Goal: Task Accomplishment & Management: Use online tool/utility

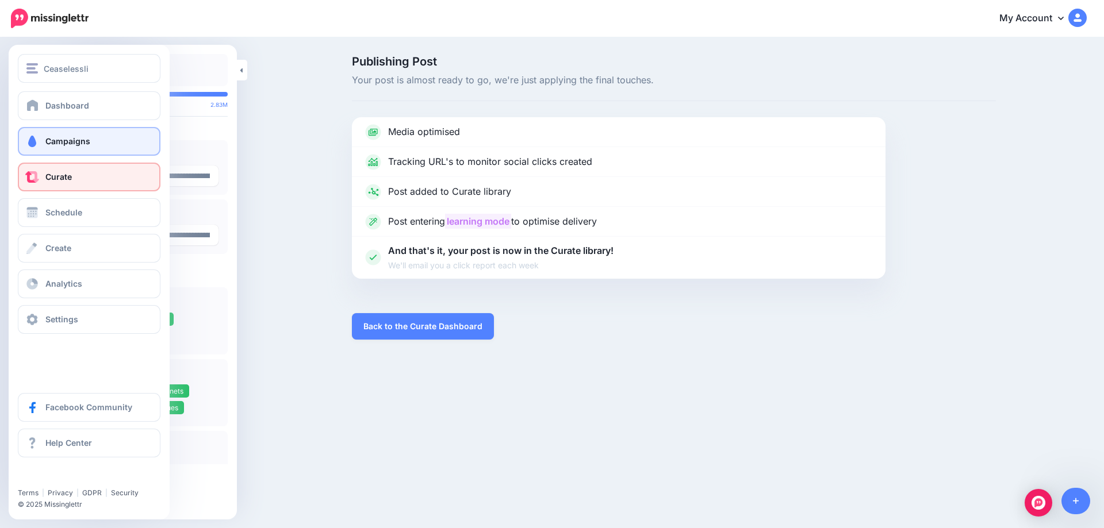
click at [66, 135] on link "Campaigns" at bounding box center [89, 141] width 143 height 29
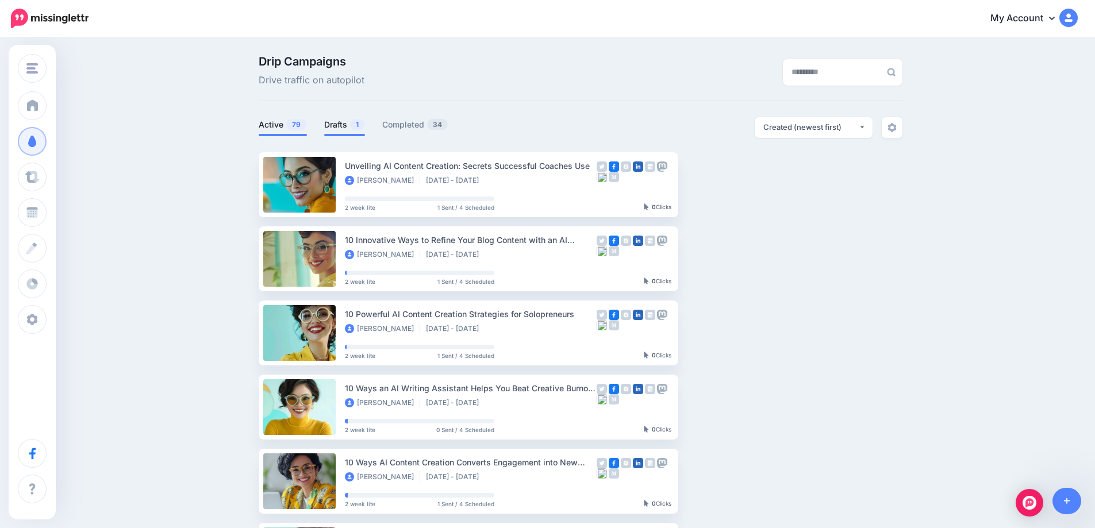
click at [350, 121] on link "Drafts 1" at bounding box center [344, 125] width 41 height 14
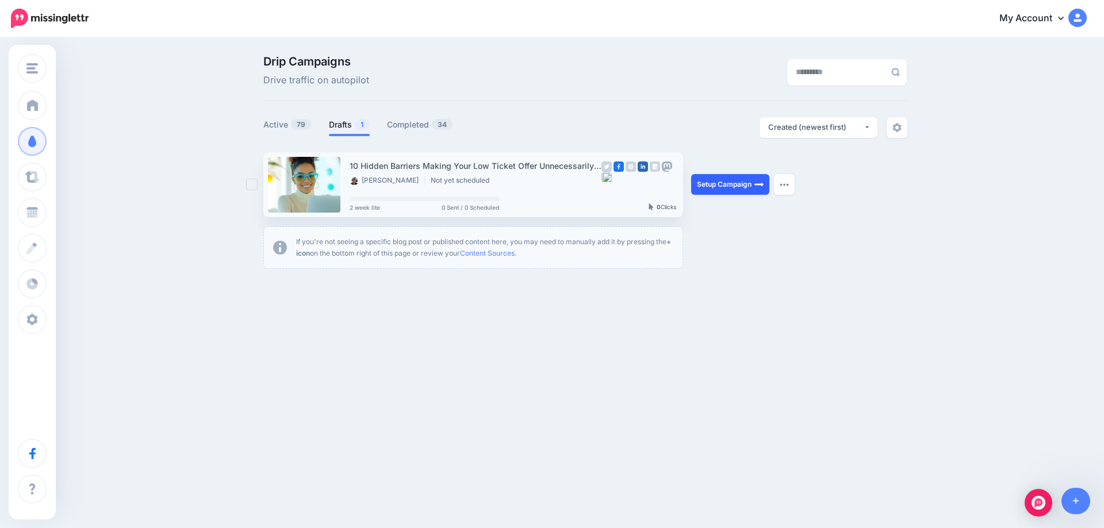
click at [742, 183] on link "Setup Campaign" at bounding box center [730, 184] width 78 height 21
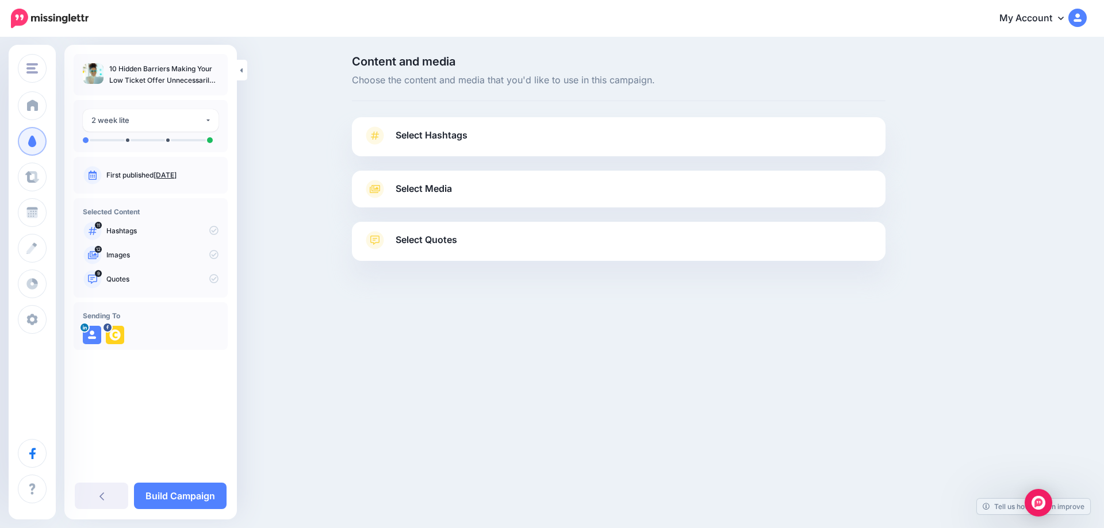
click at [176, 174] on link "Aug. 22, 2025" at bounding box center [165, 175] width 23 height 9
click at [171, 170] on p "First published Aug. 22, 2025" at bounding box center [162, 175] width 112 height 10
click at [176, 175] on link "Aug. 22, 2025" at bounding box center [165, 175] width 23 height 9
click at [440, 137] on span "Select Hashtags" at bounding box center [432, 136] width 72 height 16
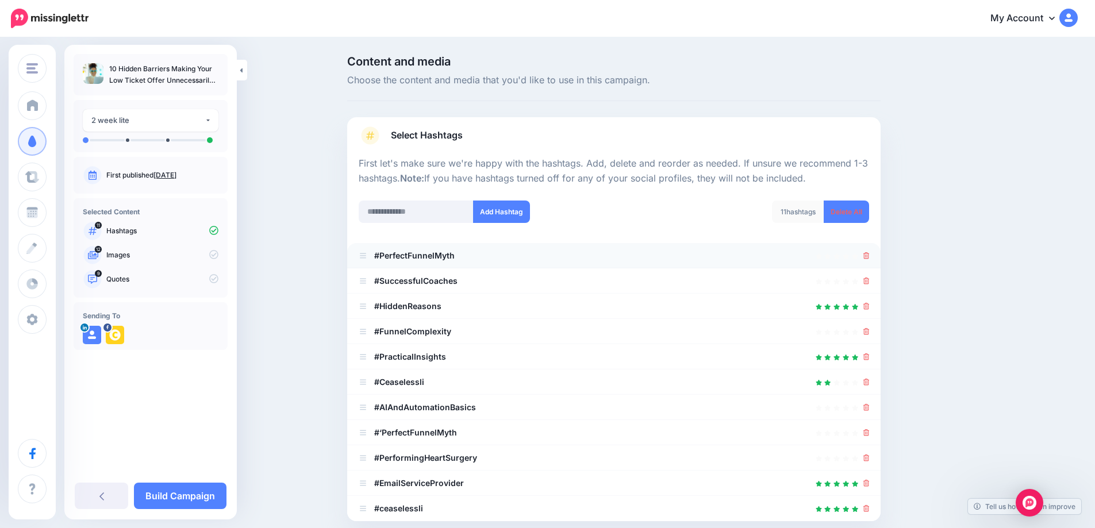
click at [874, 254] on li "#PerfectFunnelMyth" at bounding box center [614, 255] width 534 height 25
click at [870, 258] on icon at bounding box center [867, 255] width 6 height 7
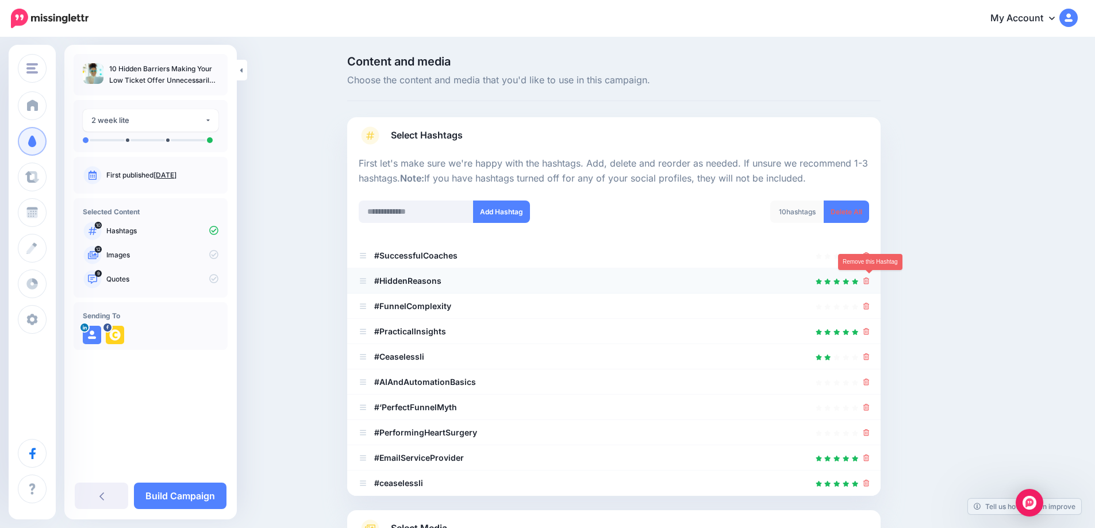
click at [870, 284] on icon at bounding box center [867, 281] width 6 height 7
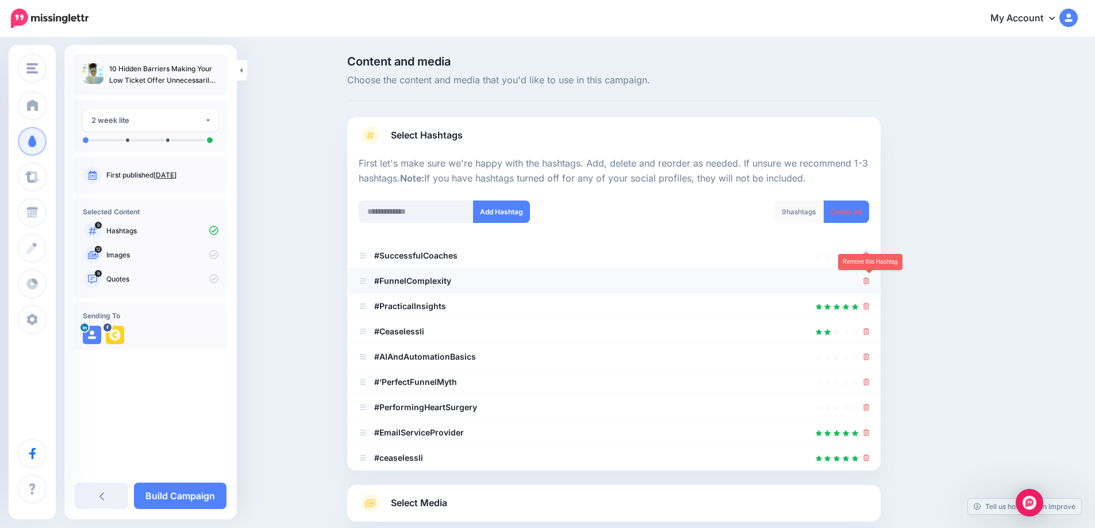
click at [870, 282] on icon at bounding box center [867, 281] width 6 height 7
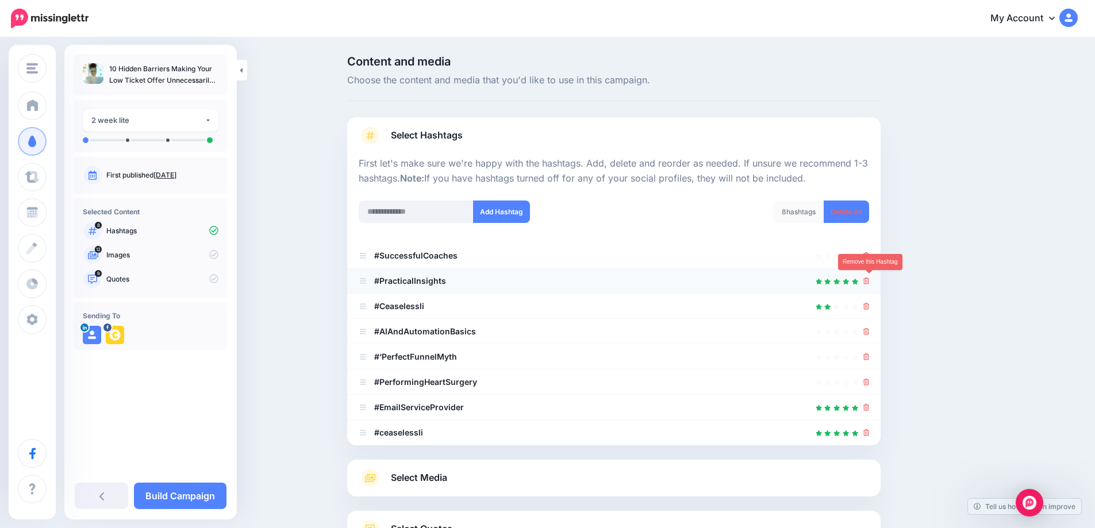
click at [870, 278] on icon at bounding box center [867, 281] width 6 height 7
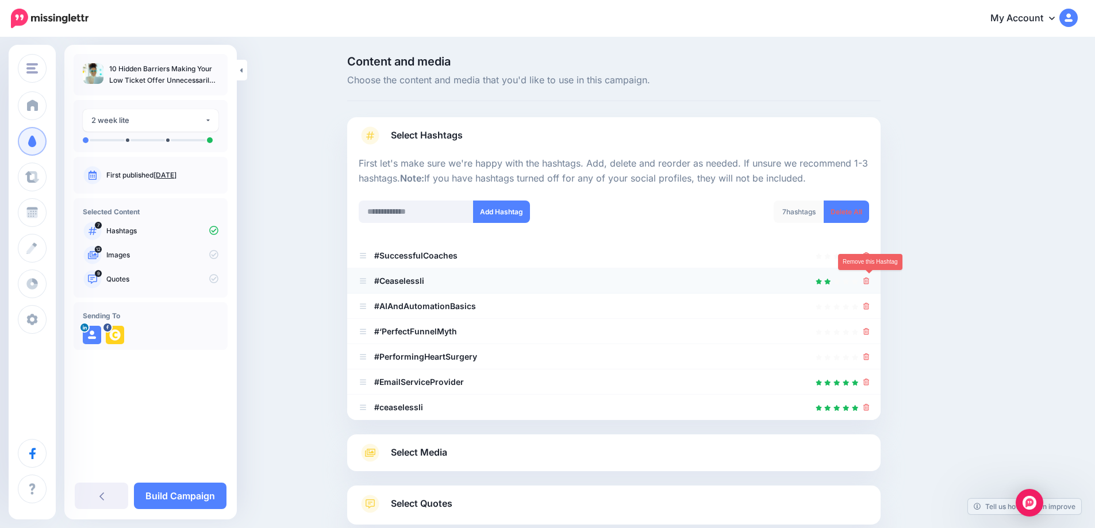
click at [870, 278] on icon at bounding box center [867, 281] width 6 height 7
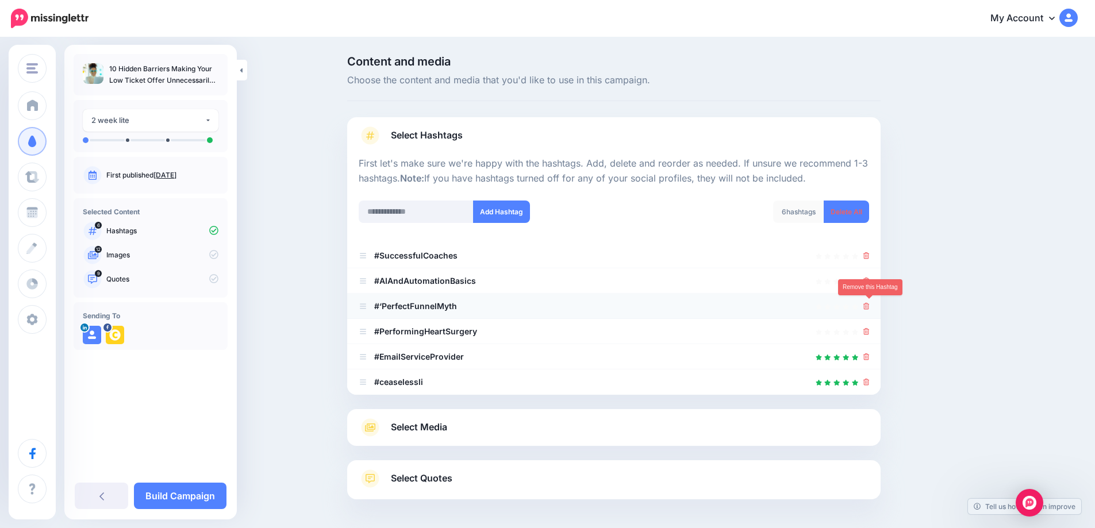
click at [870, 304] on icon at bounding box center [867, 306] width 6 height 7
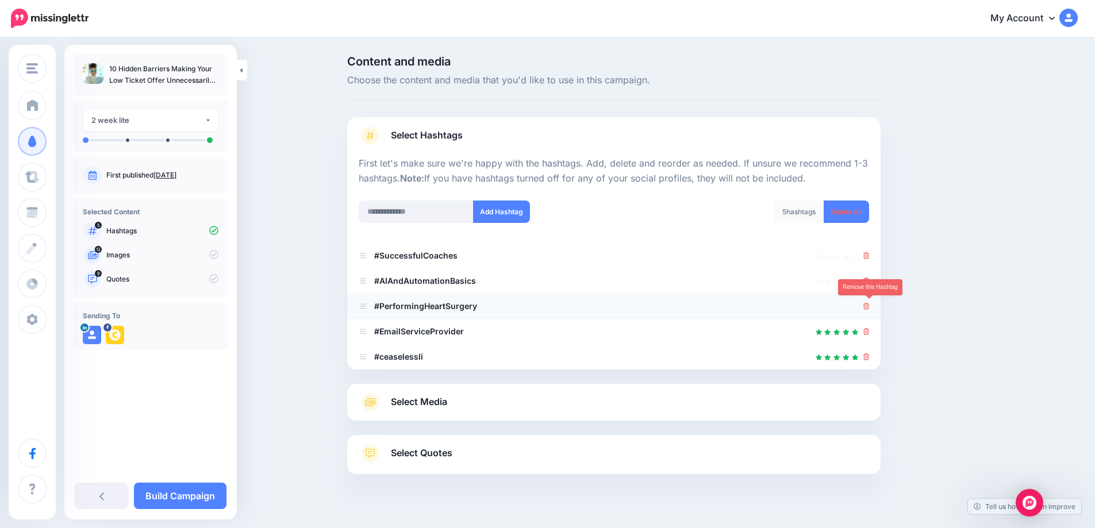
click at [870, 304] on icon at bounding box center [867, 306] width 6 height 7
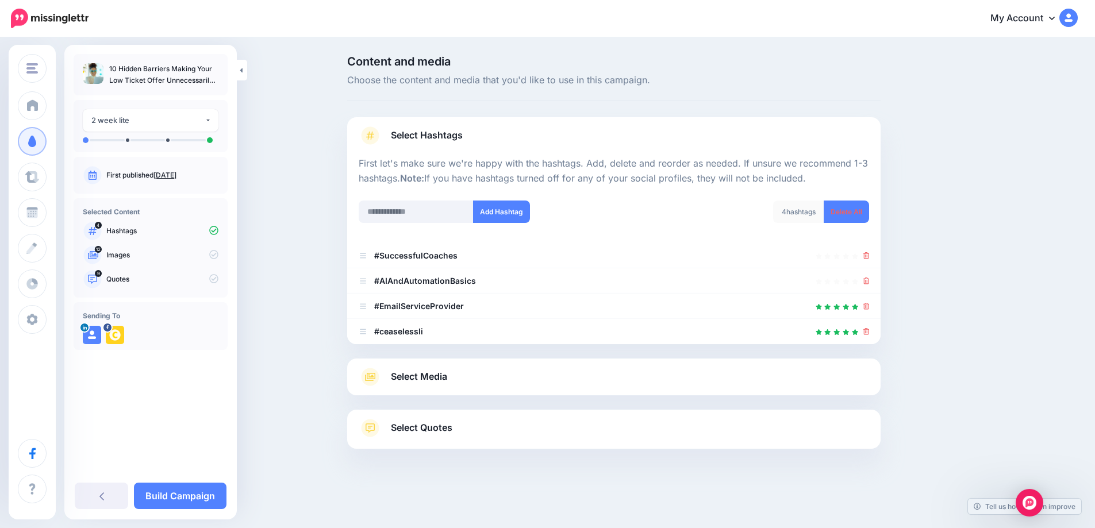
click at [440, 378] on span "Select Media" at bounding box center [419, 377] width 56 height 16
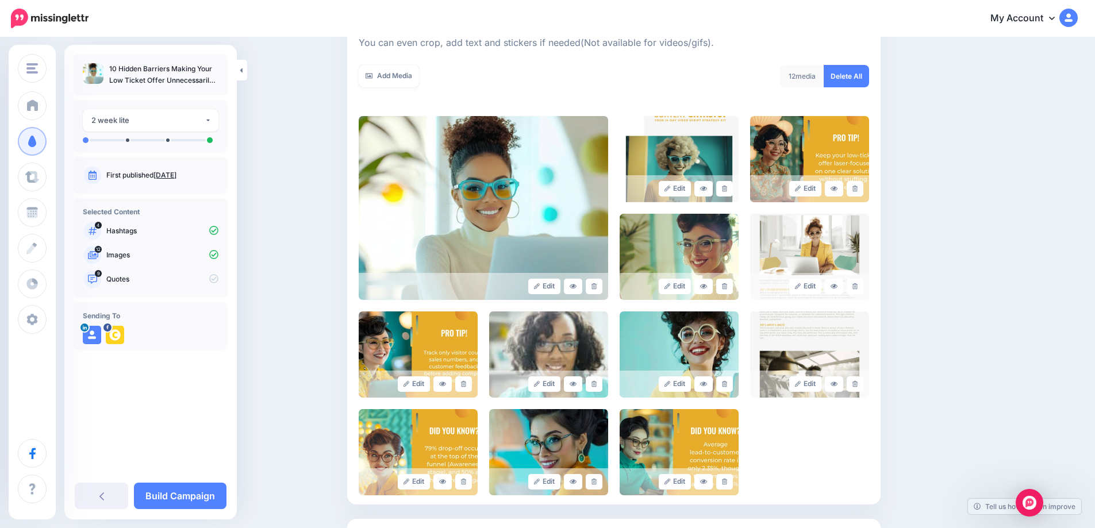
scroll to position [185, 0]
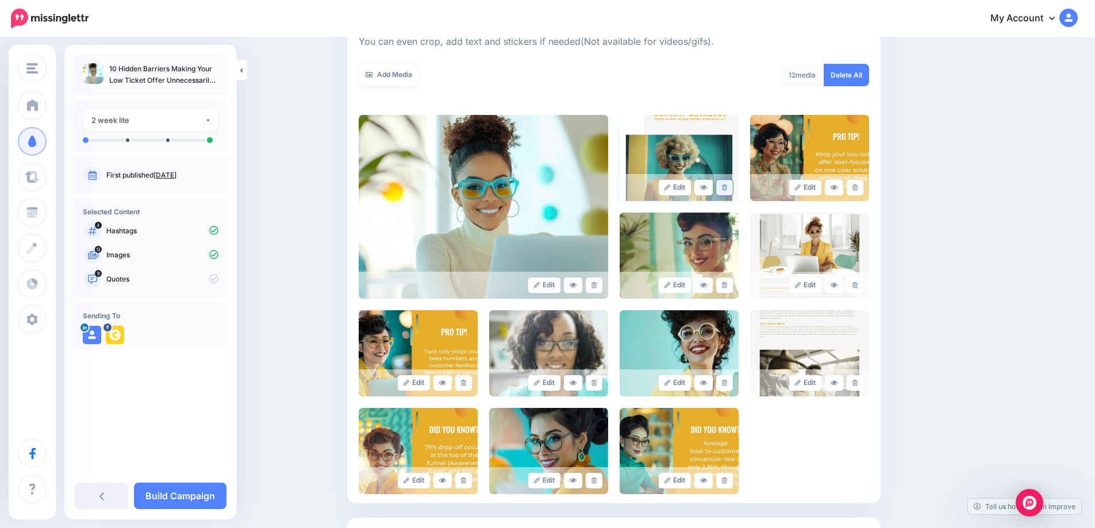
click at [727, 185] on icon at bounding box center [724, 188] width 5 height 6
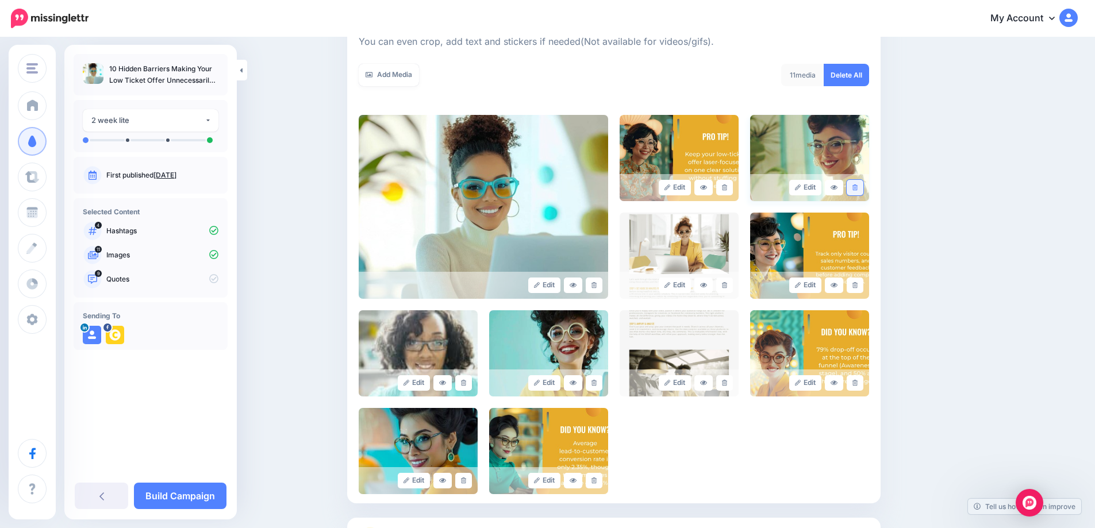
click at [862, 189] on link at bounding box center [855, 188] width 17 height 16
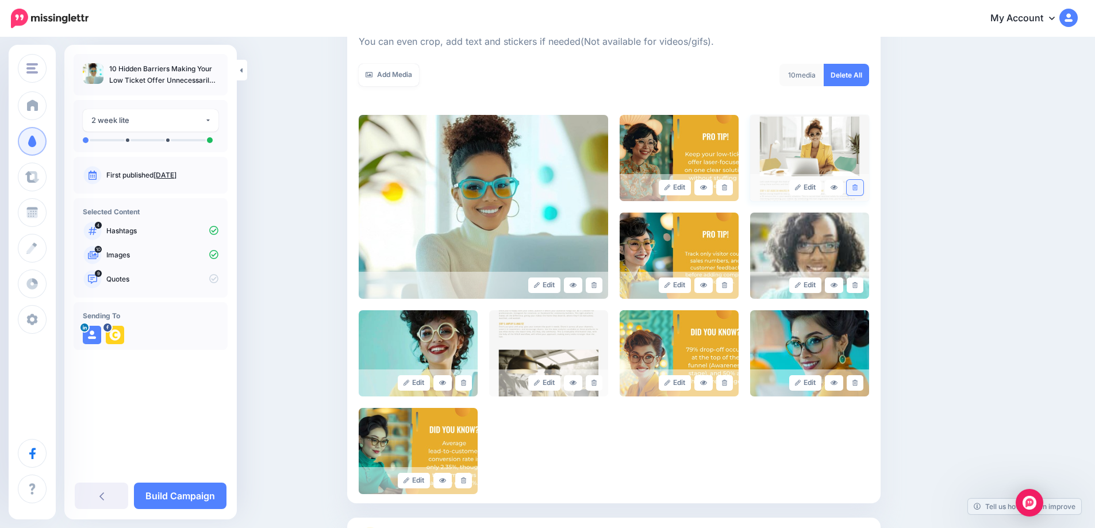
click at [857, 187] on icon at bounding box center [855, 188] width 5 height 6
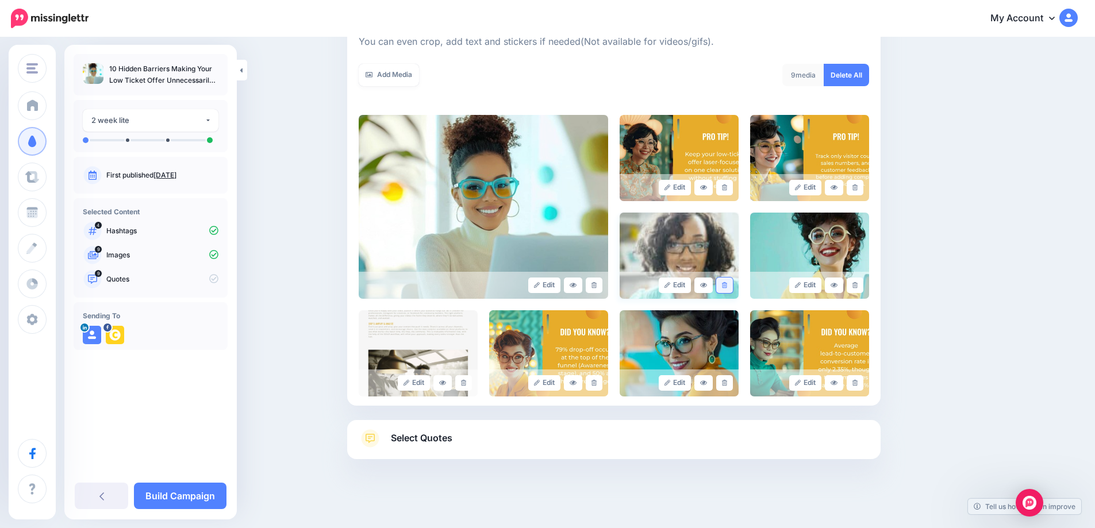
click at [733, 284] on link at bounding box center [724, 286] width 17 height 16
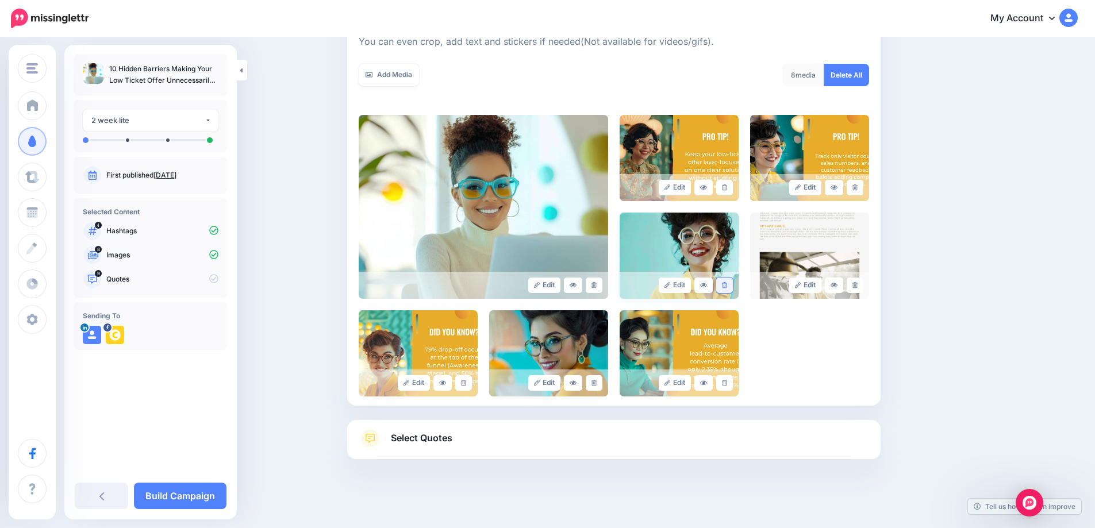
click at [733, 285] on link at bounding box center [724, 286] width 17 height 16
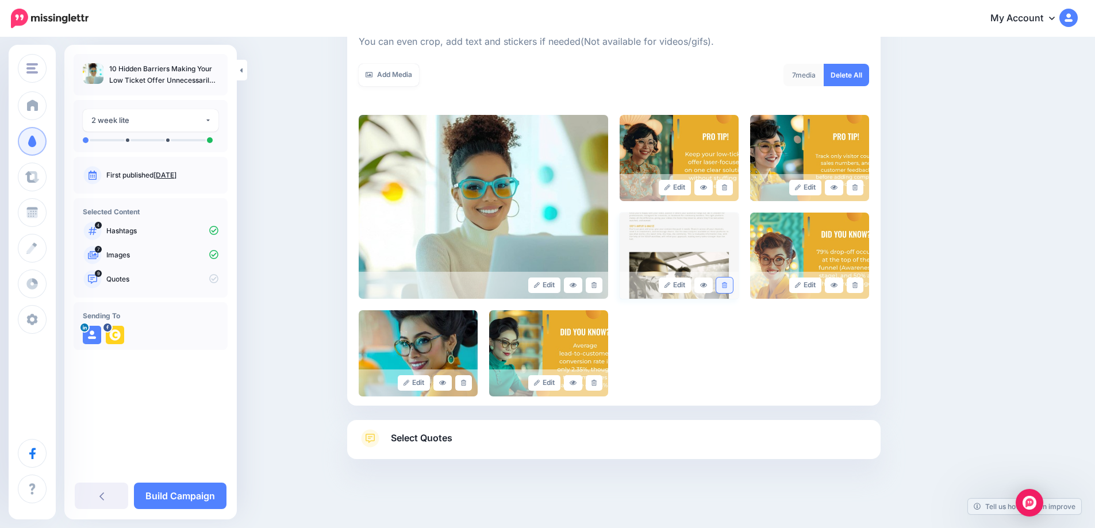
click at [732, 286] on link at bounding box center [724, 286] width 17 height 16
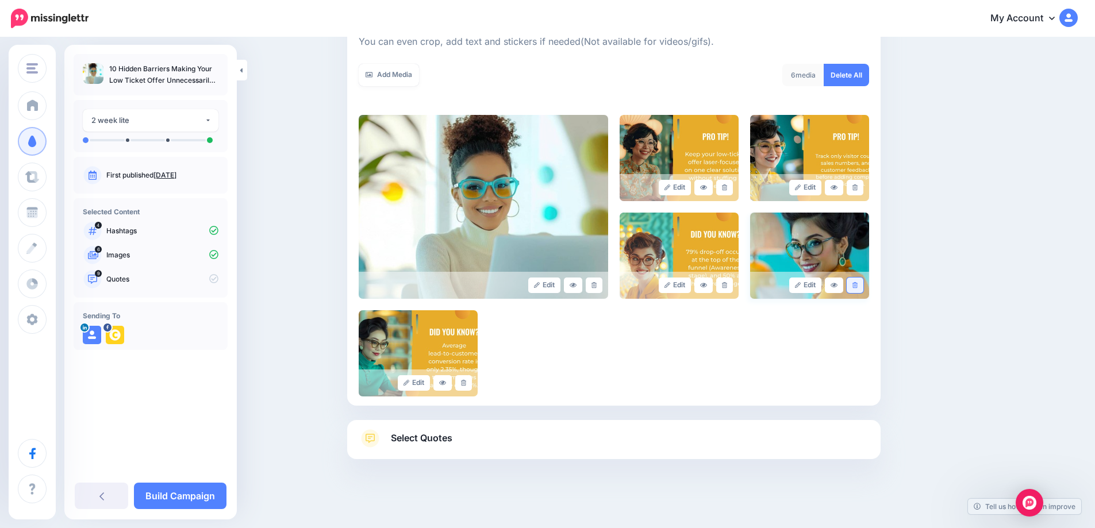
click at [864, 290] on link at bounding box center [855, 286] width 17 height 16
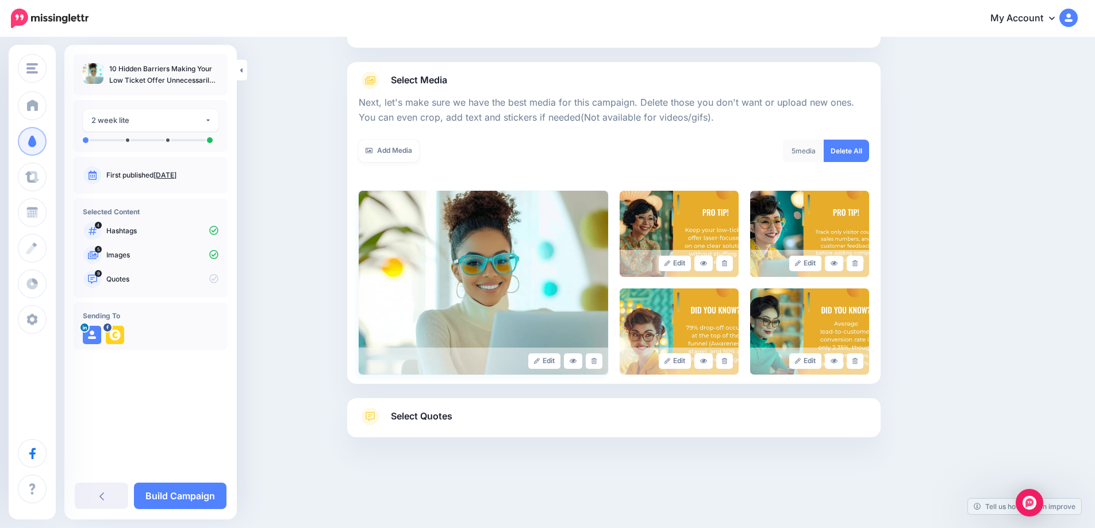
scroll to position [109, 0]
click at [426, 410] on span "Select Quotes" at bounding box center [422, 417] width 62 height 16
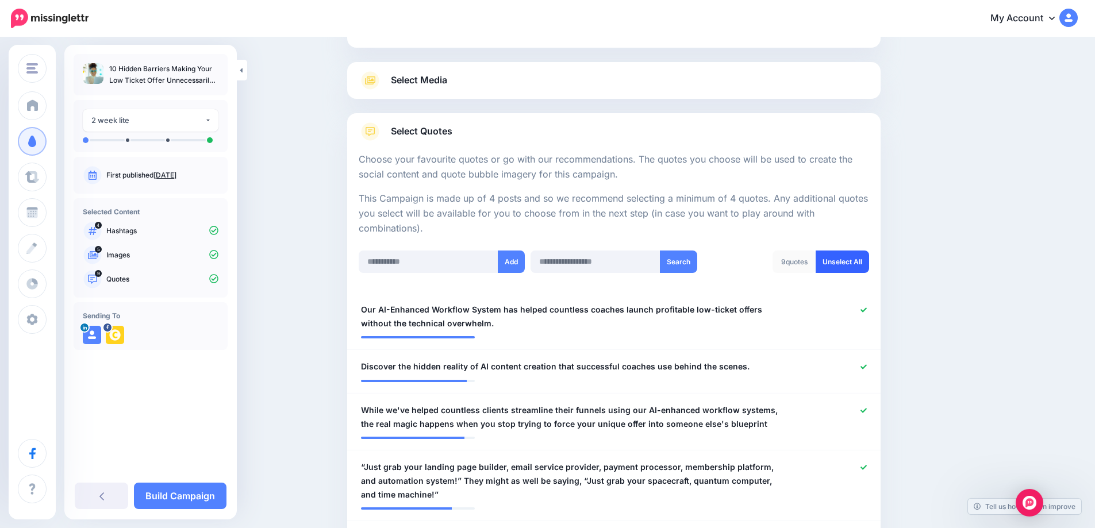
click at [855, 258] on link "Unselect All" at bounding box center [842, 262] width 53 height 22
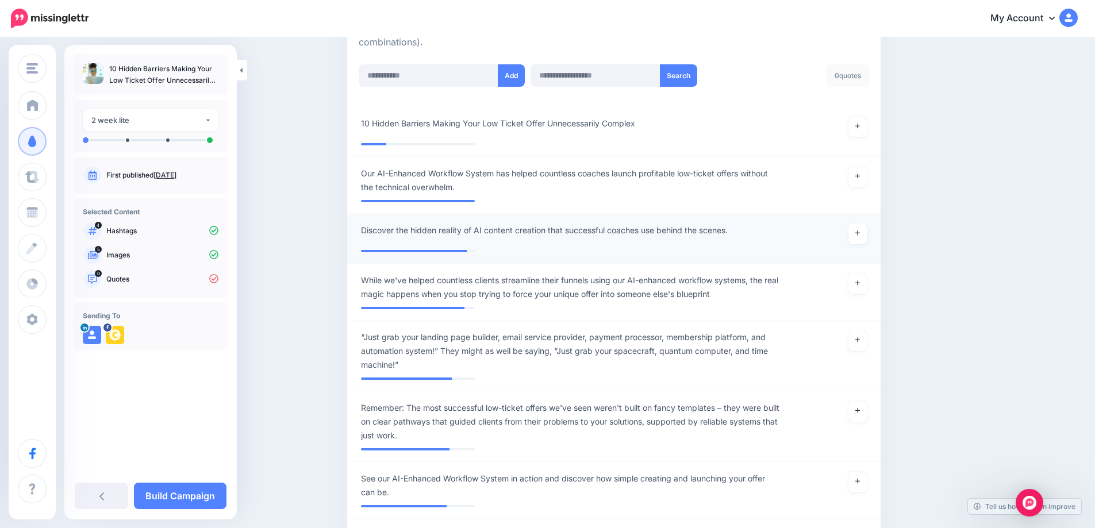
scroll to position [230, 0]
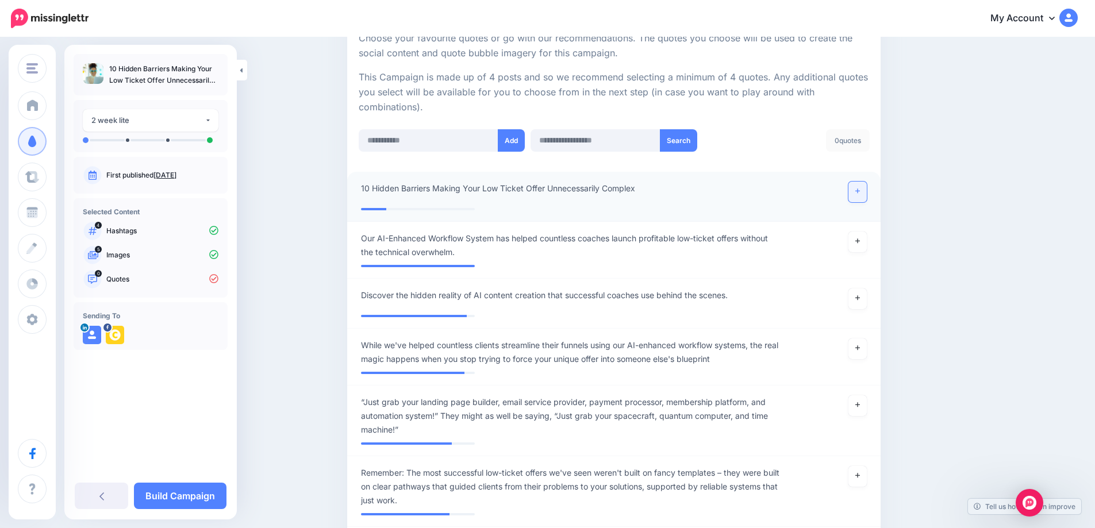
click at [860, 190] on icon at bounding box center [857, 191] width 5 height 6
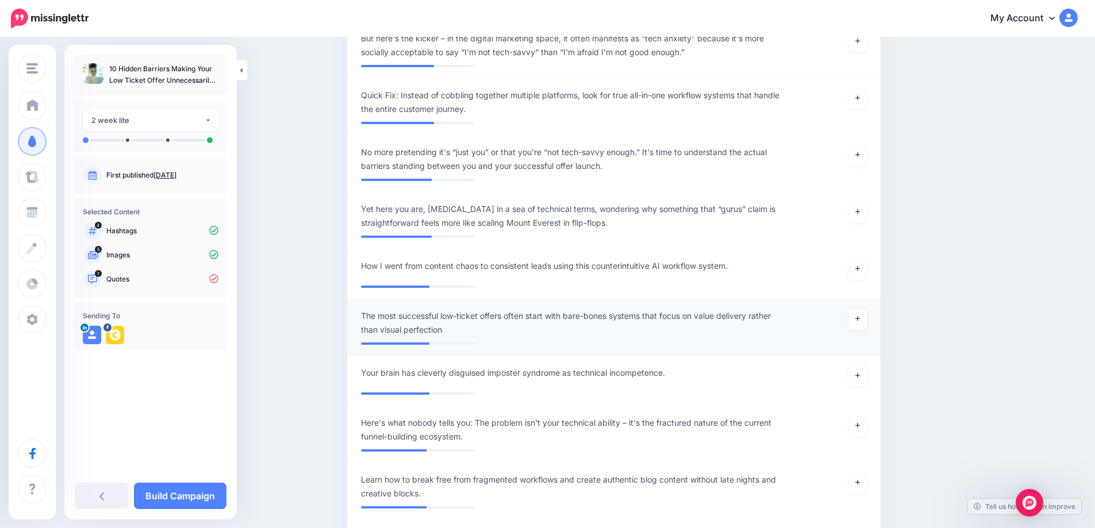
scroll to position [1241, 0]
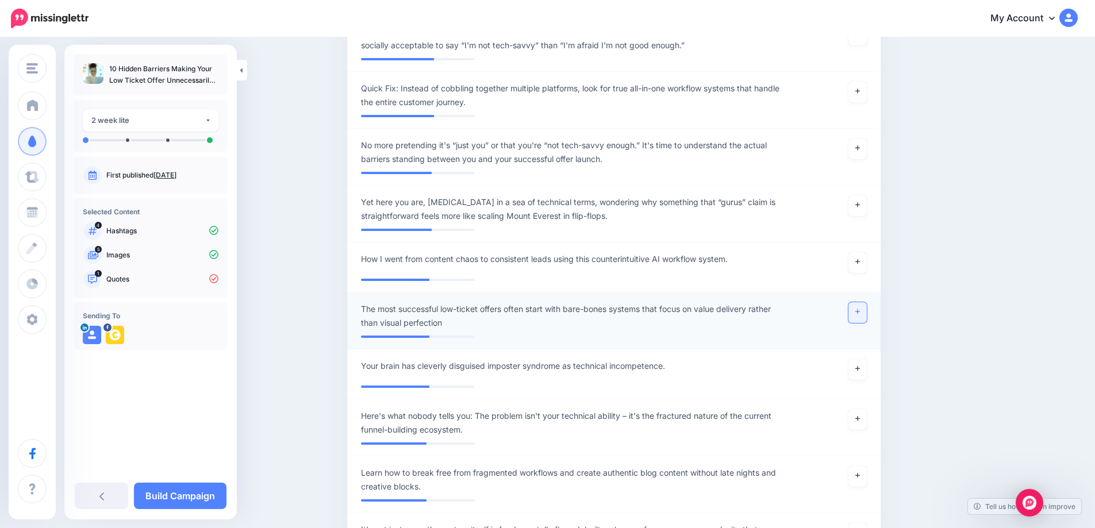
click at [860, 315] on icon at bounding box center [857, 312] width 5 height 6
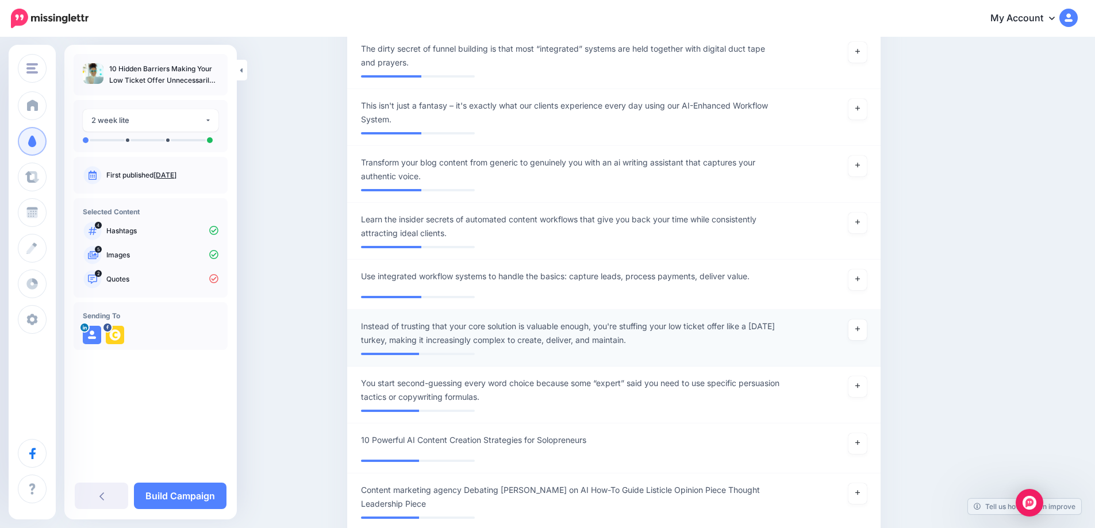
scroll to position [1830, 0]
click at [860, 168] on icon at bounding box center [857, 165] width 5 height 6
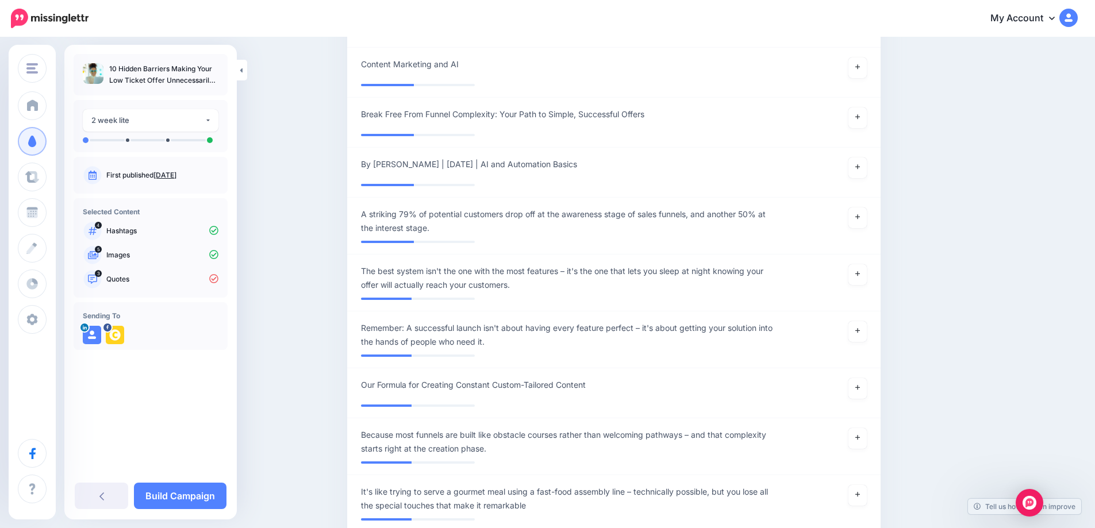
scroll to position [2684, 0]
click at [867, 222] on link at bounding box center [858, 217] width 18 height 21
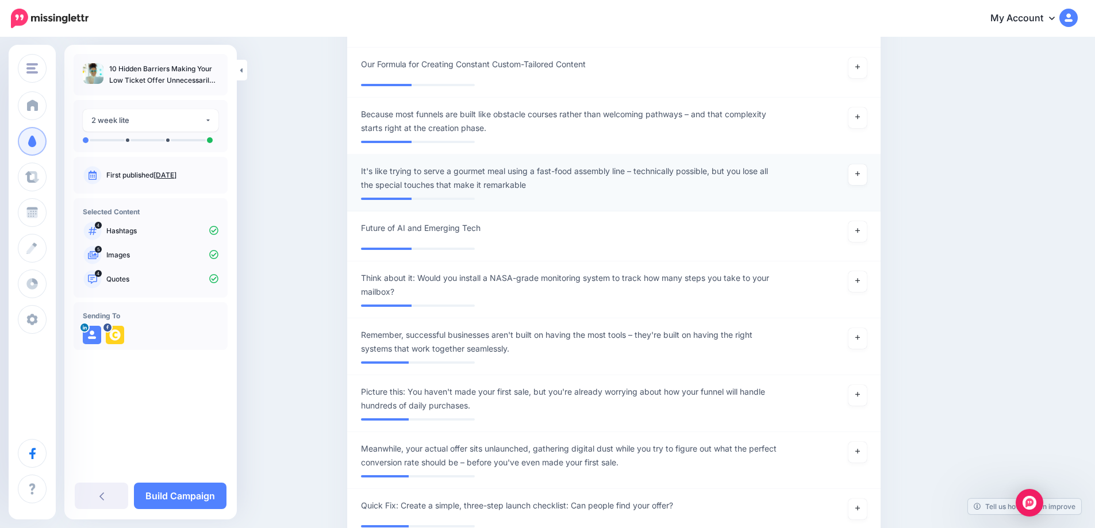
scroll to position [3005, 0]
click at [860, 340] on icon at bounding box center [857, 337] width 5 height 6
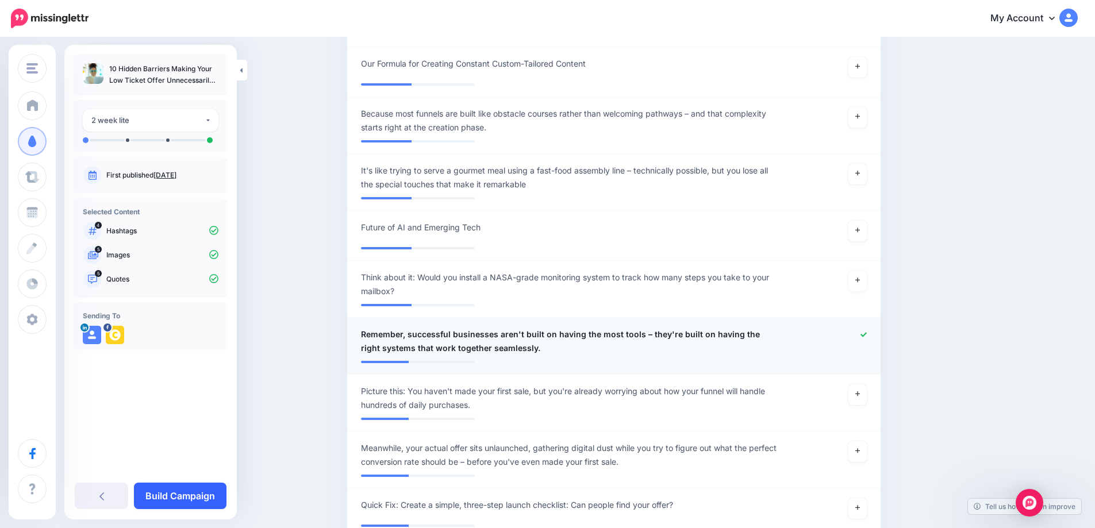
click at [189, 501] on link "Build Campaign" at bounding box center [180, 496] width 93 height 26
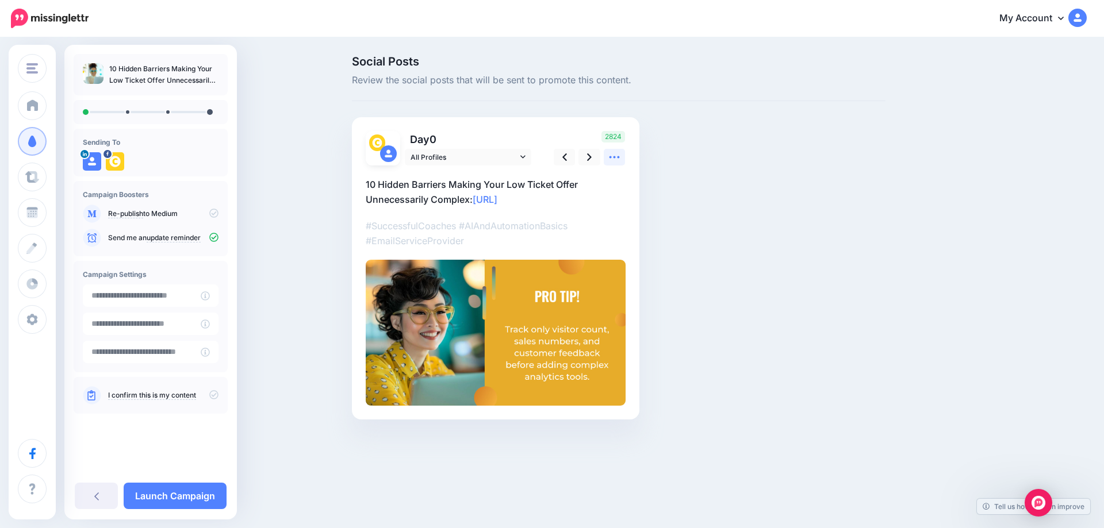
click at [613, 156] on icon at bounding box center [614, 157] width 12 height 12
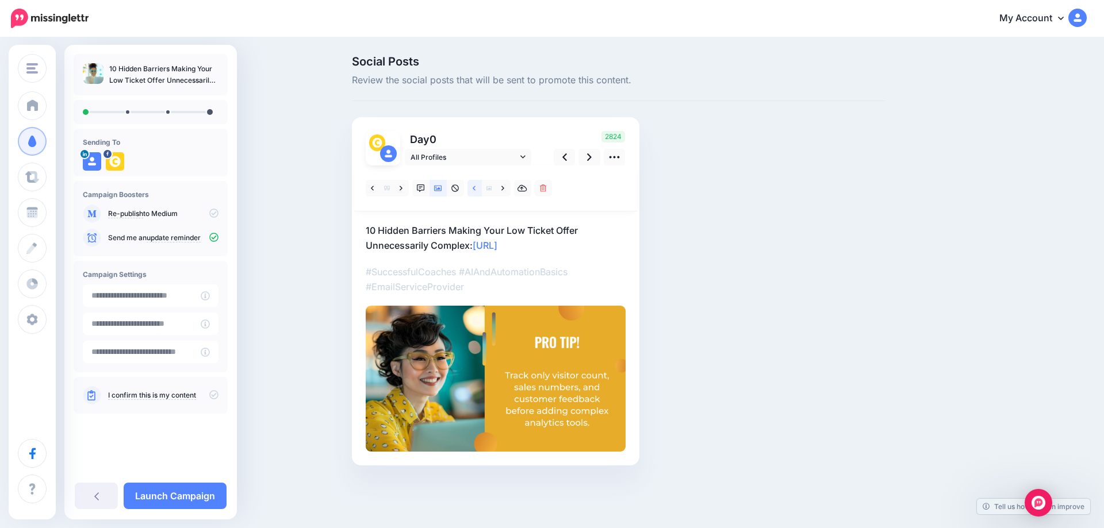
click at [473, 190] on icon at bounding box center [474, 189] width 3 height 8
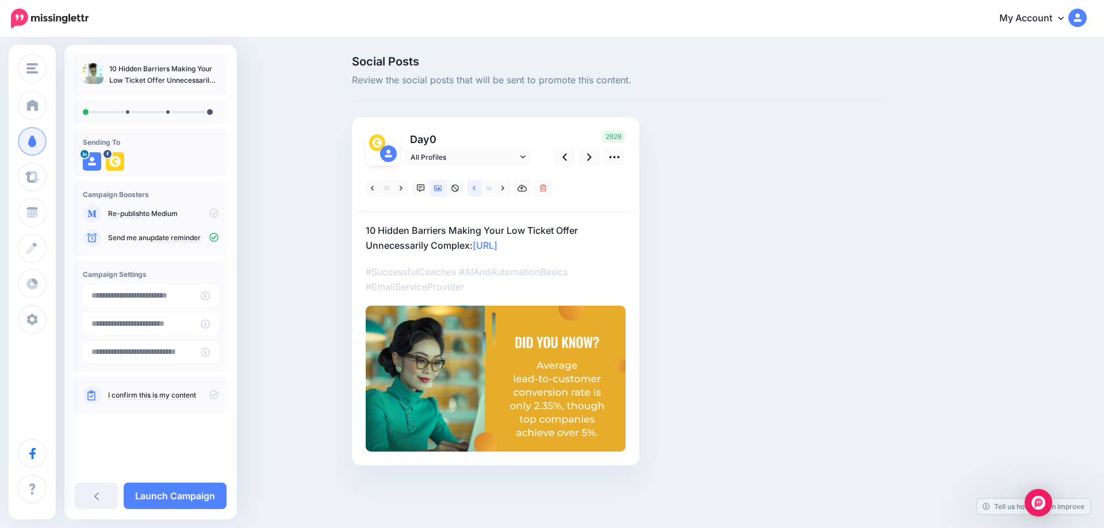
click at [475, 189] on icon at bounding box center [474, 189] width 3 height 8
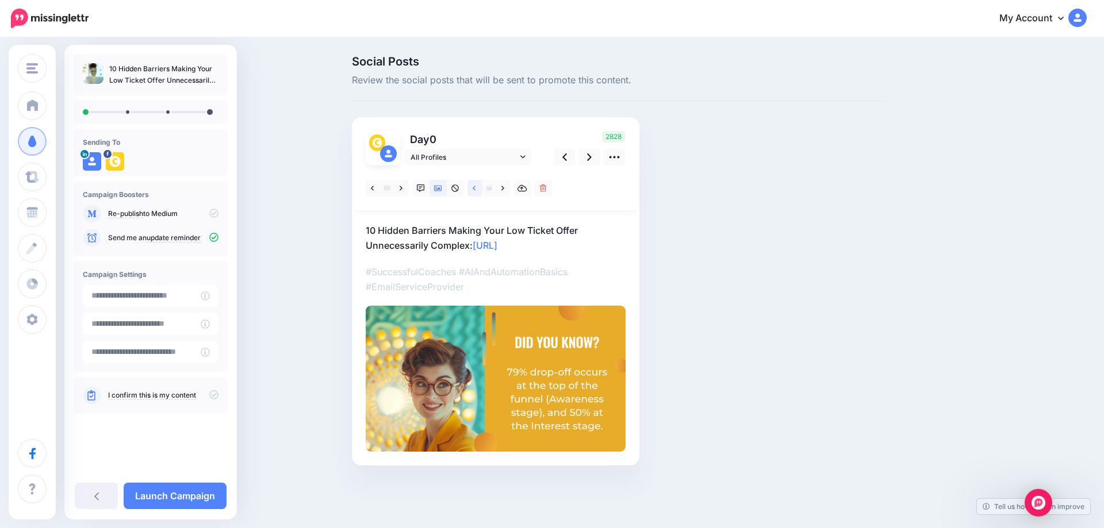
click at [475, 189] on icon at bounding box center [474, 189] width 3 height 8
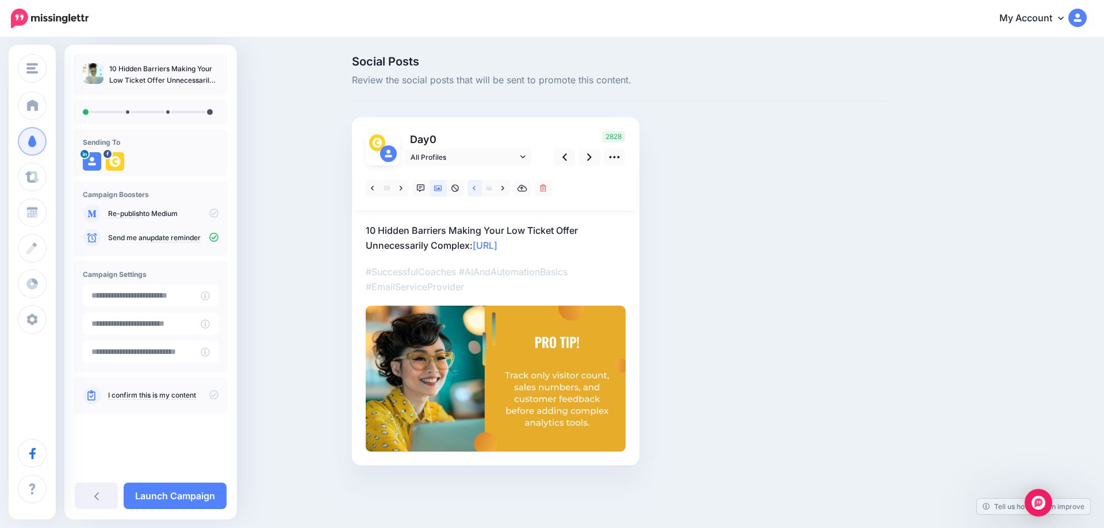
click at [475, 191] on icon at bounding box center [474, 189] width 3 height 8
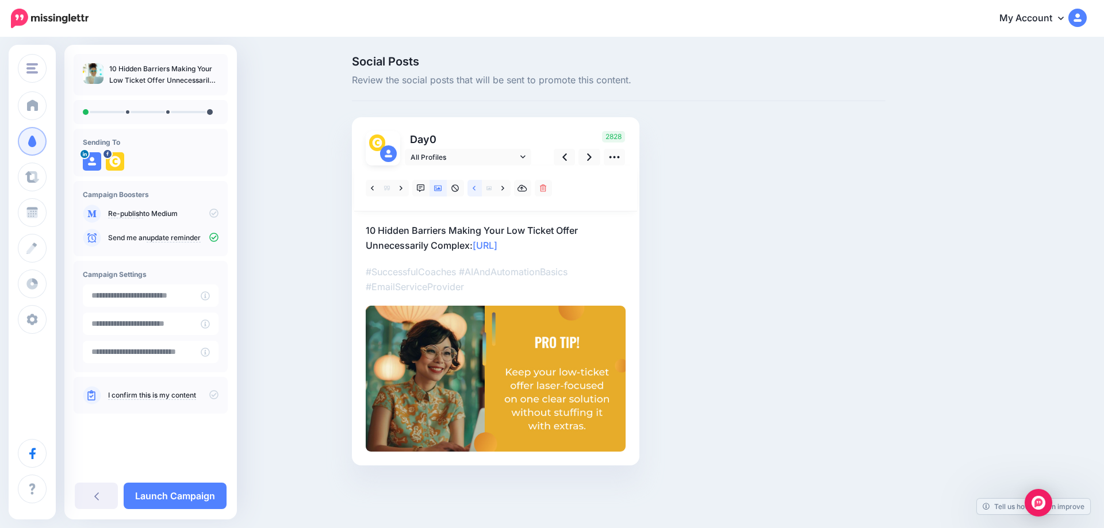
click at [471, 193] on link at bounding box center [474, 188] width 14 height 17
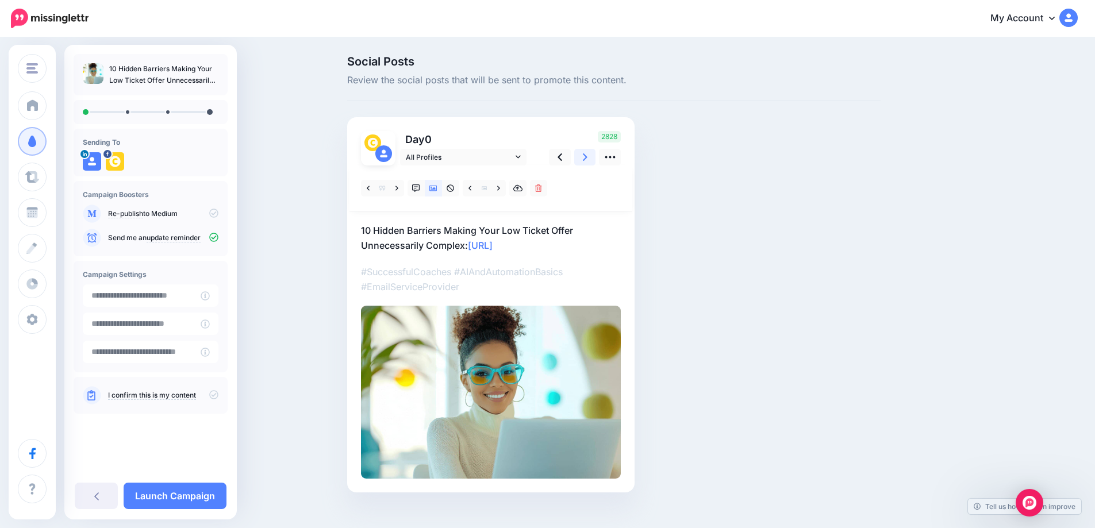
click at [586, 156] on link at bounding box center [585, 157] width 22 height 17
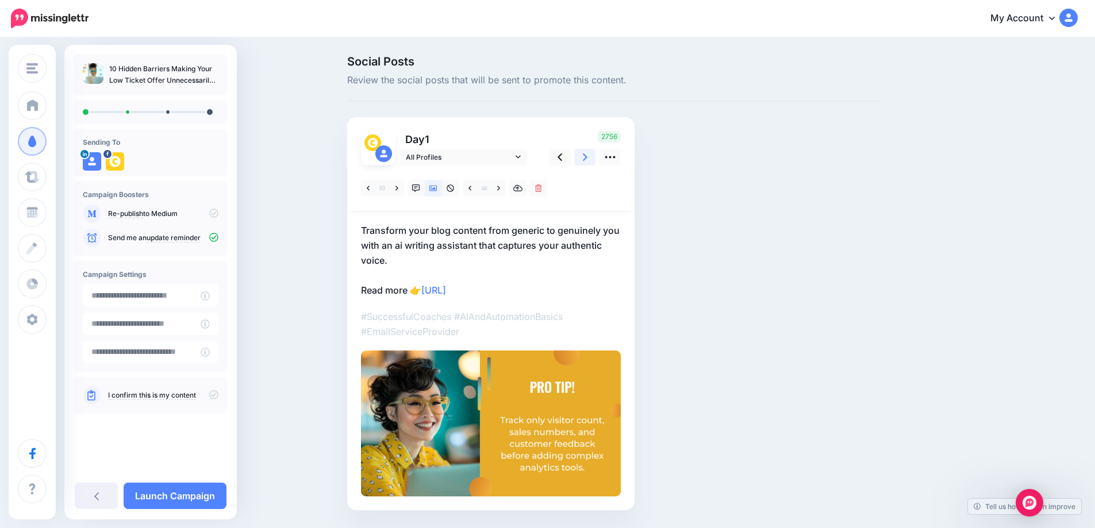
scroll to position [34, 0]
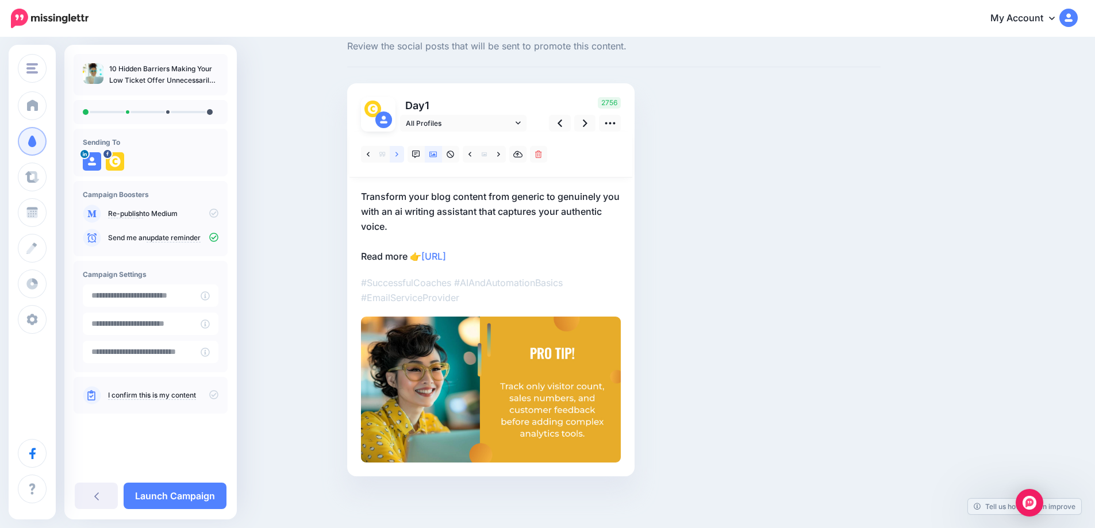
click at [398, 153] on icon at bounding box center [397, 154] width 3 height 5
click at [588, 122] on icon at bounding box center [585, 123] width 5 height 7
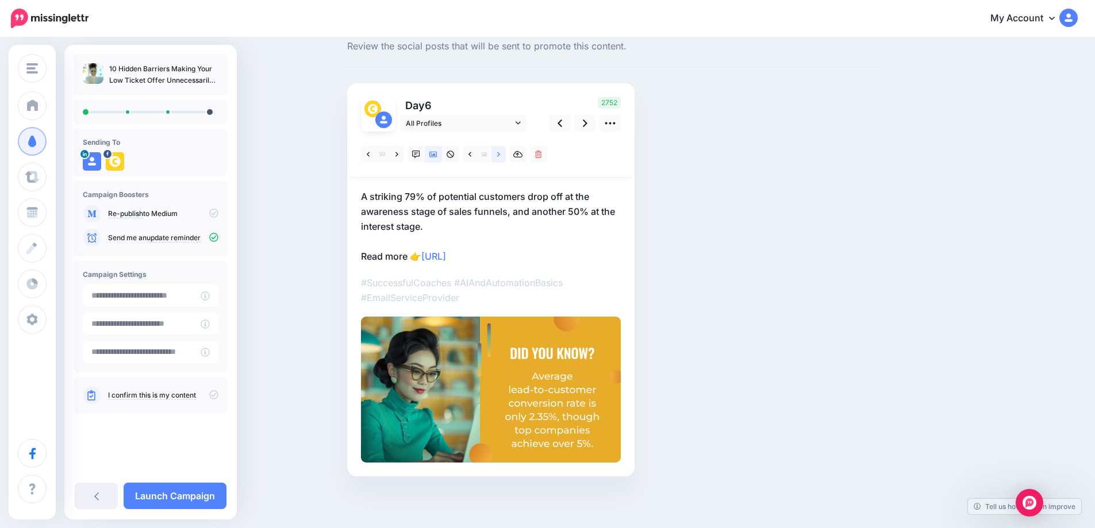
click at [500, 156] on icon at bounding box center [498, 155] width 3 height 8
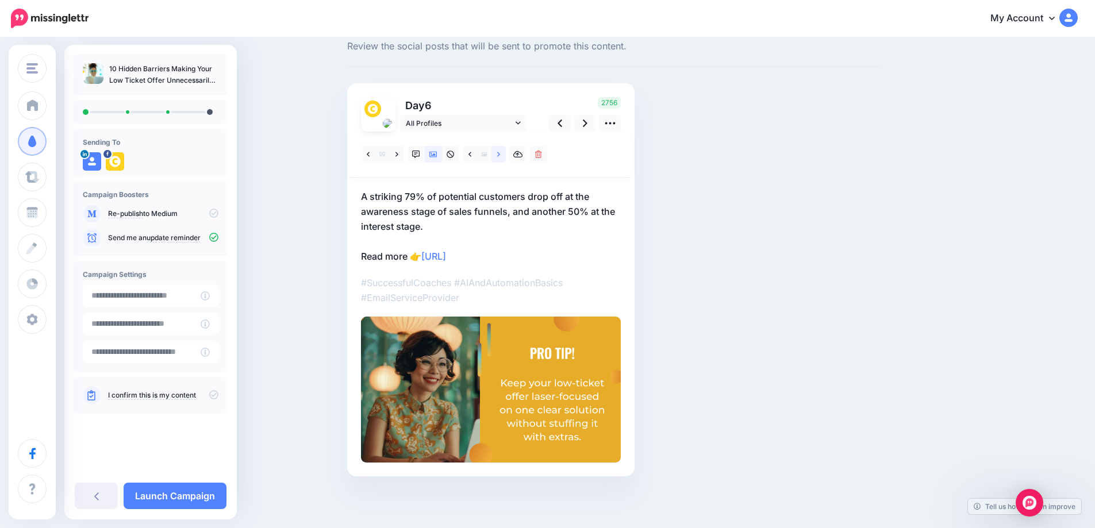
click at [500, 156] on icon at bounding box center [498, 155] width 3 height 8
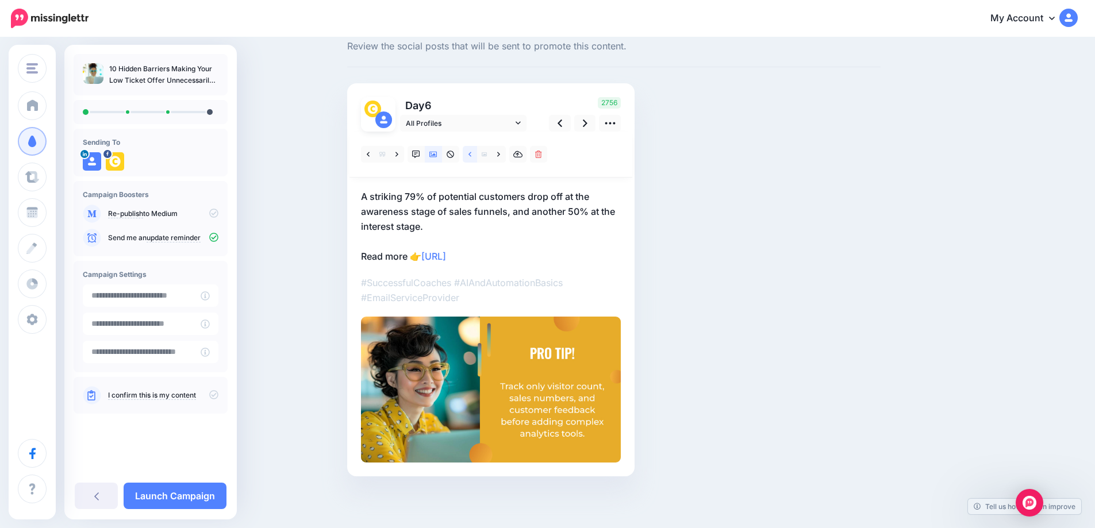
click at [471, 154] on icon at bounding box center [470, 154] width 3 height 5
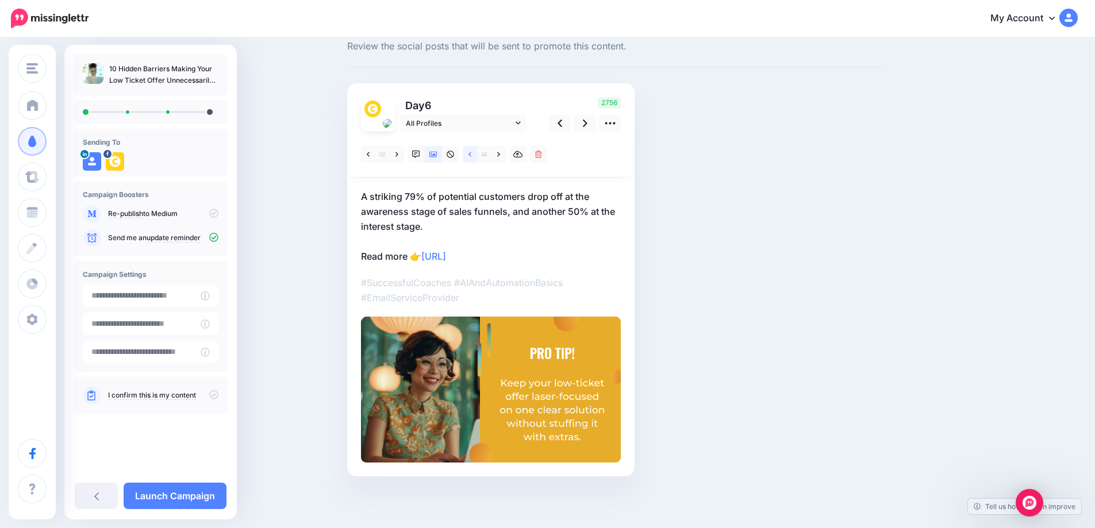
click at [471, 154] on icon at bounding box center [470, 154] width 3 height 5
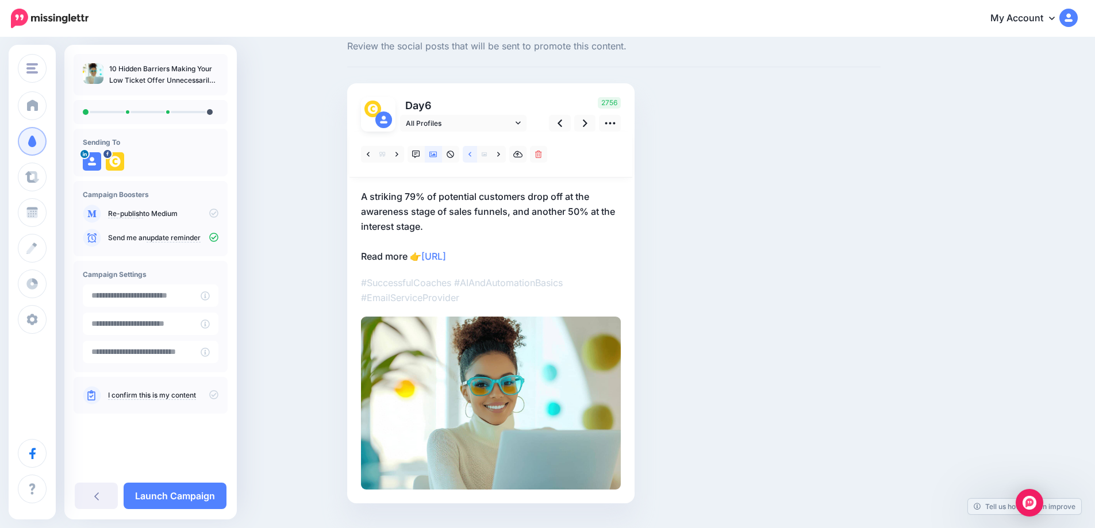
click at [470, 155] on link at bounding box center [470, 154] width 14 height 17
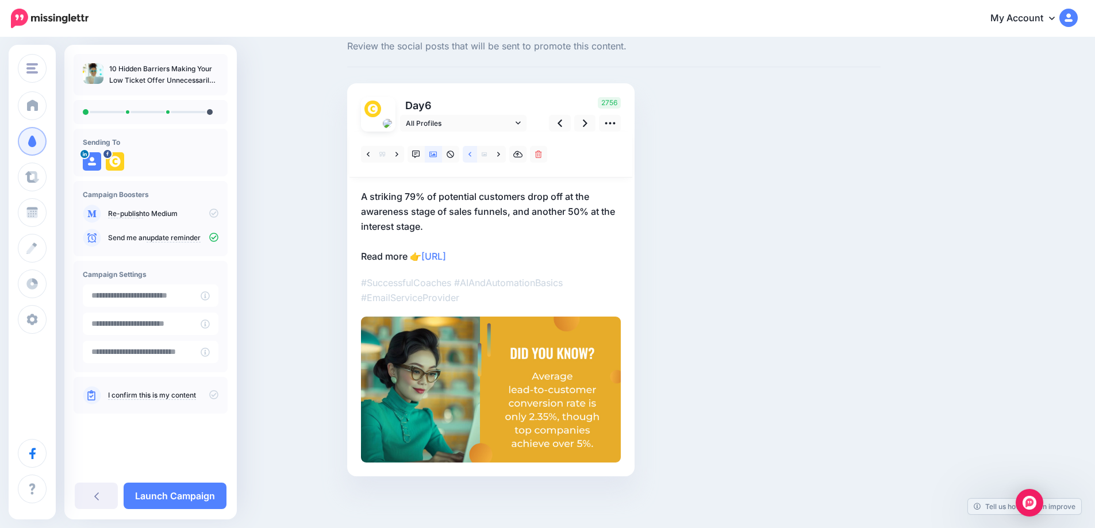
click at [471, 152] on icon at bounding box center [470, 155] width 3 height 8
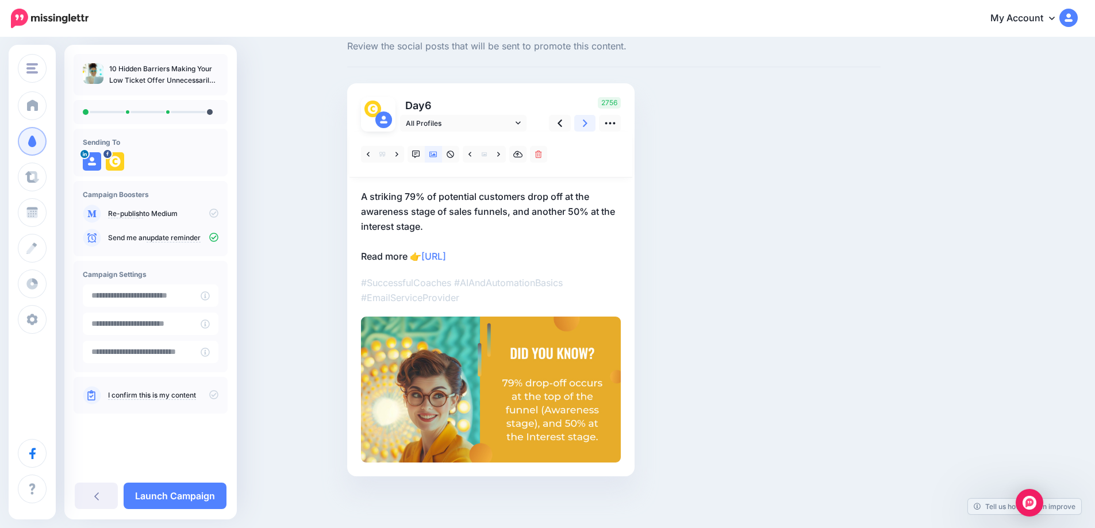
click at [588, 125] on icon at bounding box center [585, 123] width 5 height 7
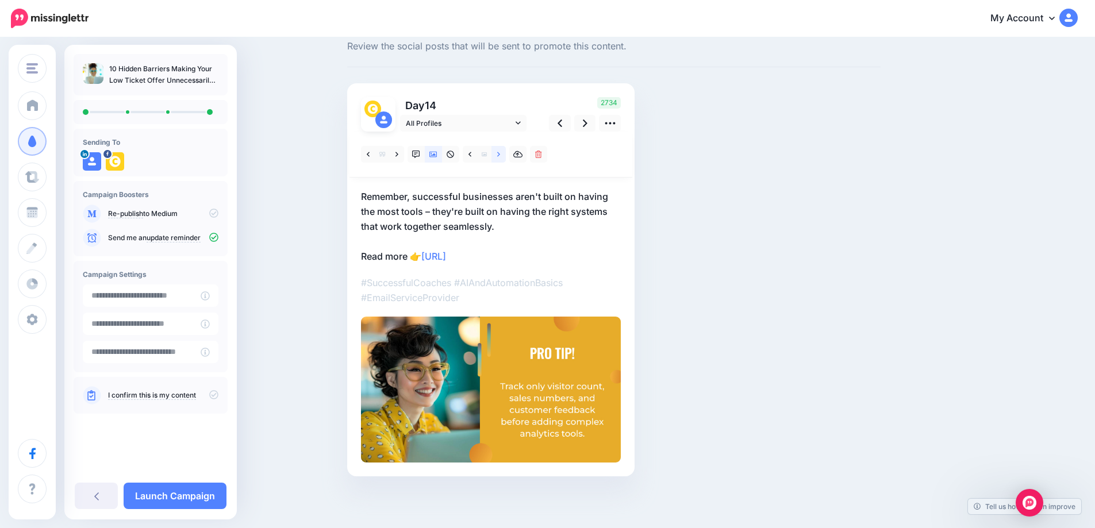
click at [500, 151] on icon at bounding box center [498, 155] width 3 height 8
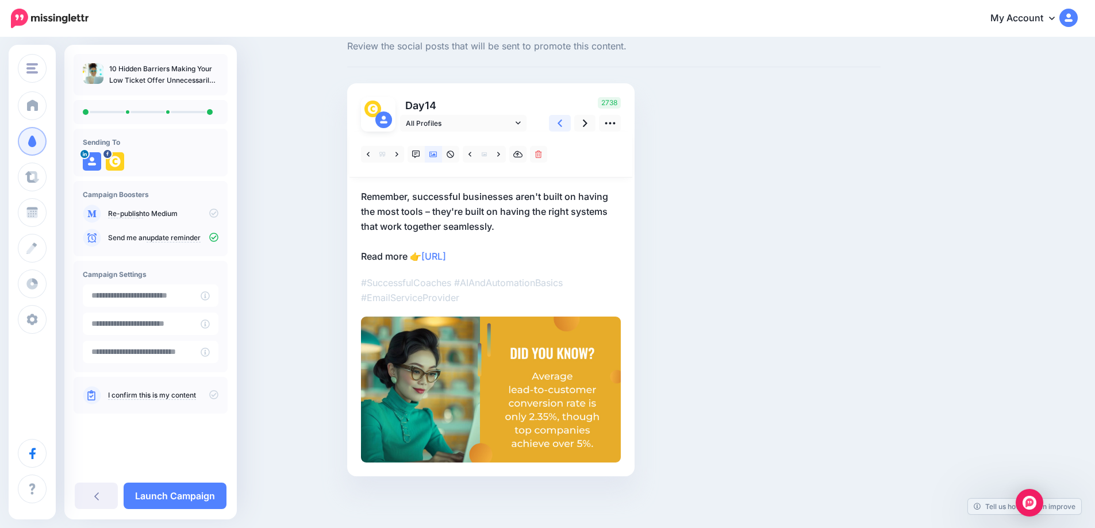
click at [562, 121] on link at bounding box center [560, 123] width 22 height 17
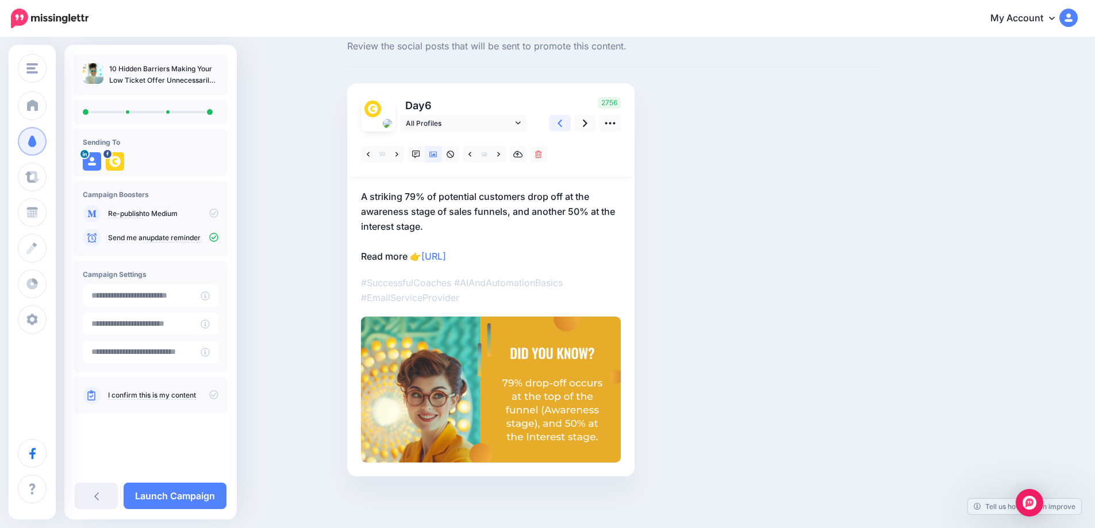
click at [562, 121] on icon at bounding box center [560, 123] width 5 height 12
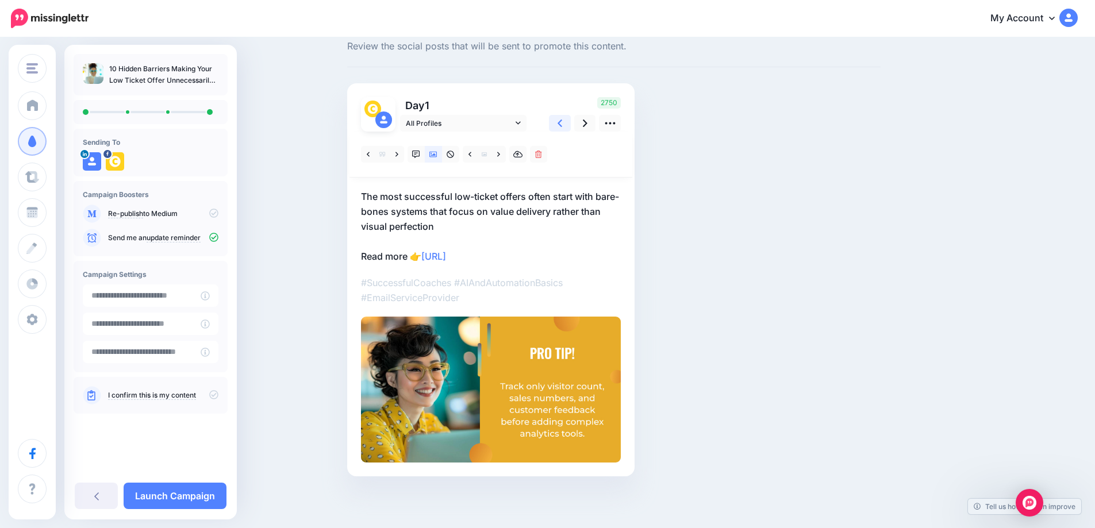
click at [562, 121] on icon at bounding box center [560, 123] width 5 height 12
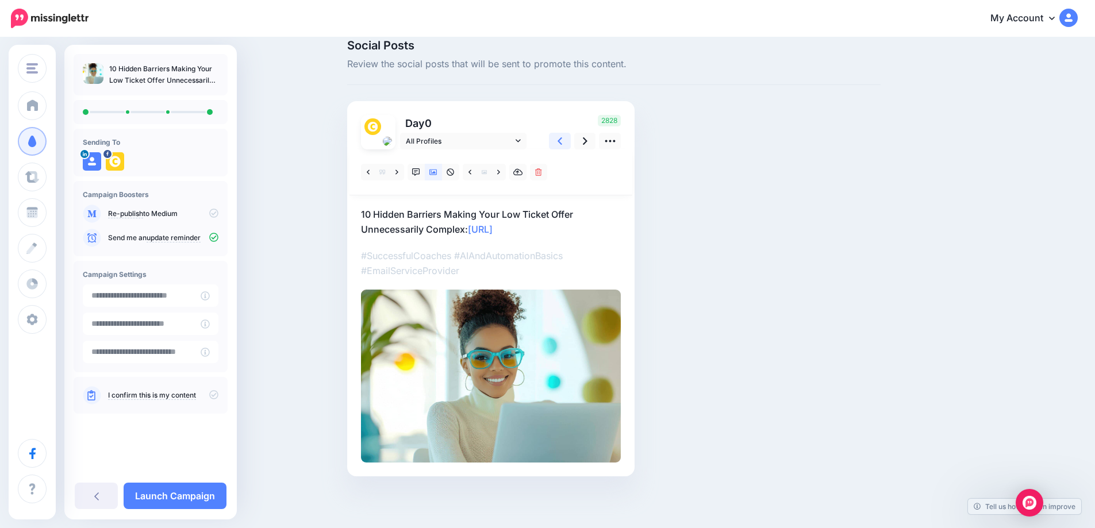
scroll to position [0, 0]
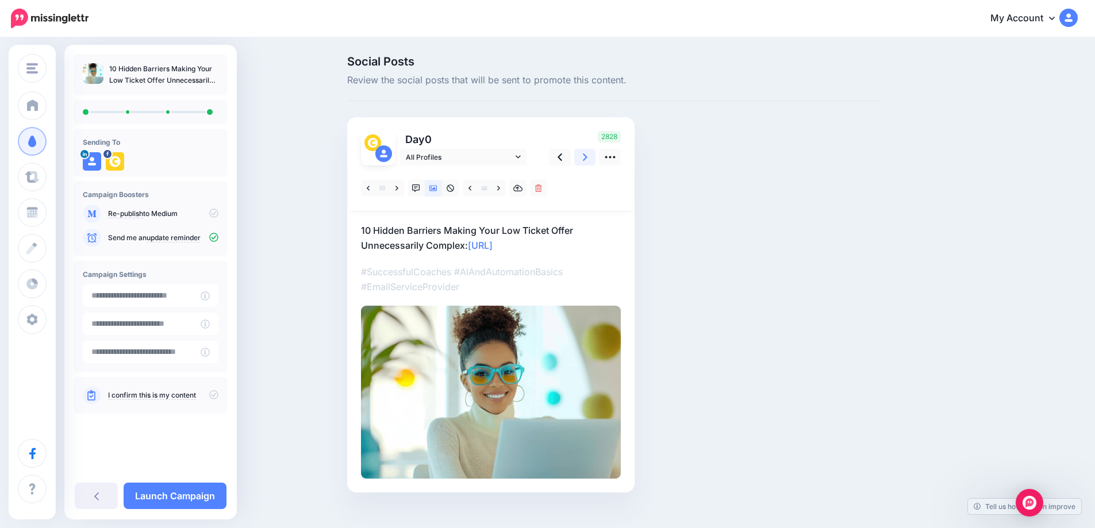
click at [588, 158] on icon at bounding box center [585, 157] width 5 height 12
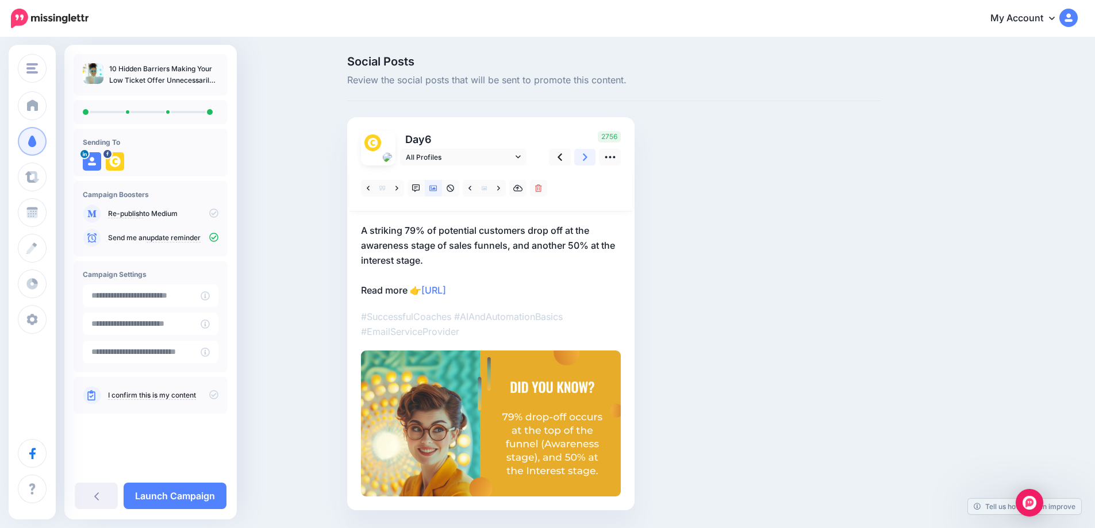
click at [588, 158] on icon at bounding box center [585, 157] width 5 height 12
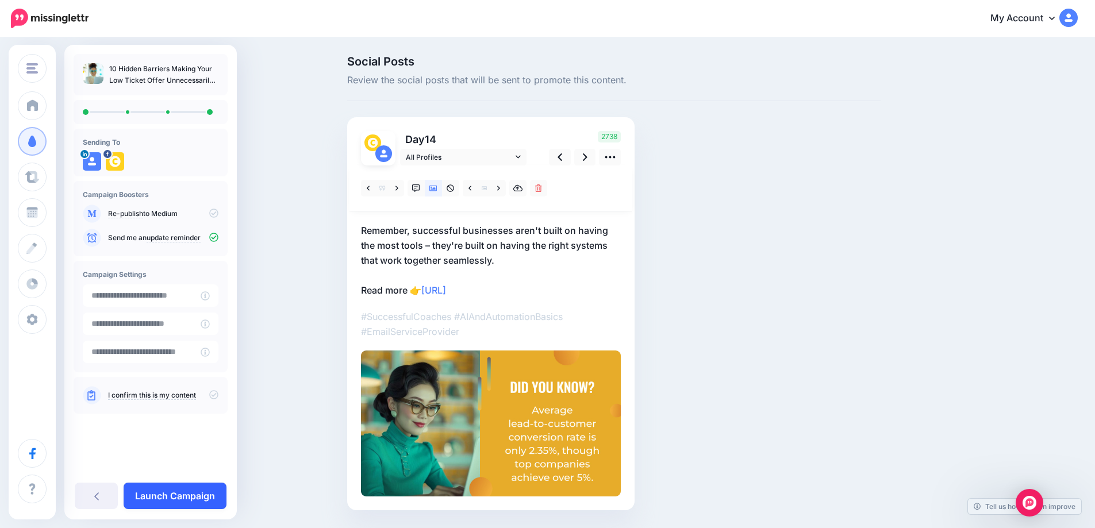
click at [205, 492] on link "Launch Campaign" at bounding box center [175, 496] width 103 height 26
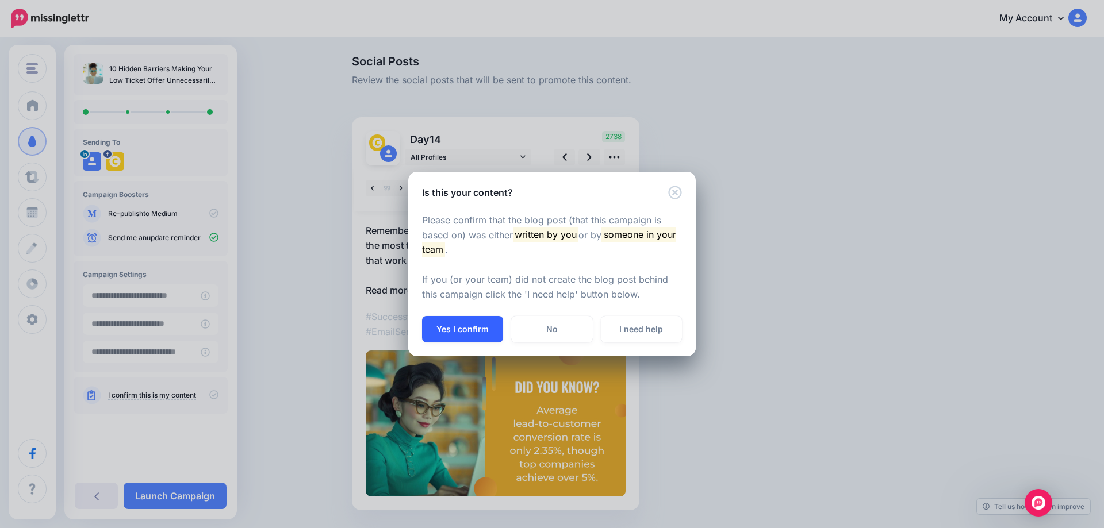
click at [481, 328] on button "Yes I confirm" at bounding box center [462, 329] width 81 height 26
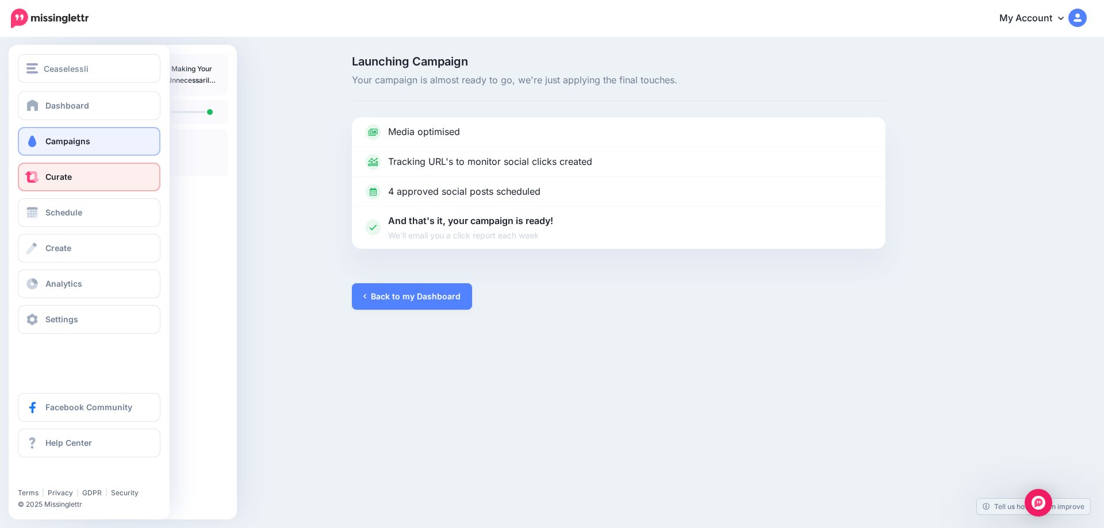
click at [64, 175] on span "Curate" at bounding box center [58, 177] width 26 height 10
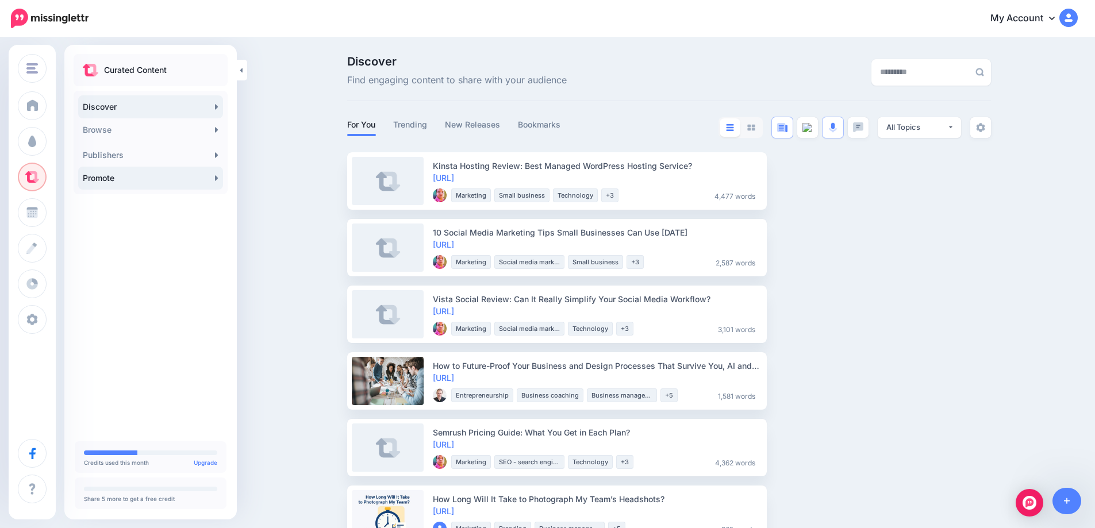
click at [198, 174] on link "Promote" at bounding box center [150, 178] width 145 height 23
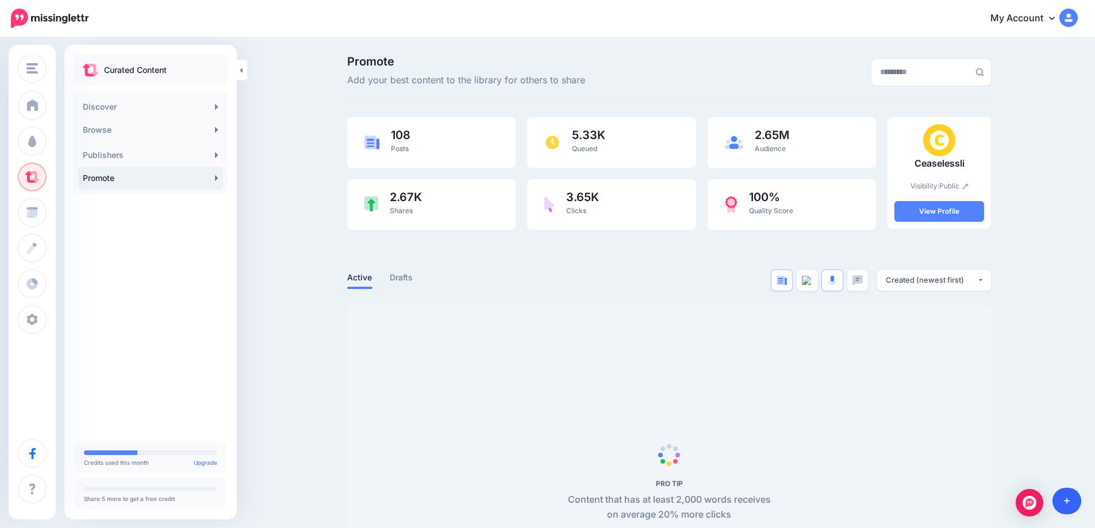
click at [1069, 505] on icon at bounding box center [1067, 501] width 6 height 8
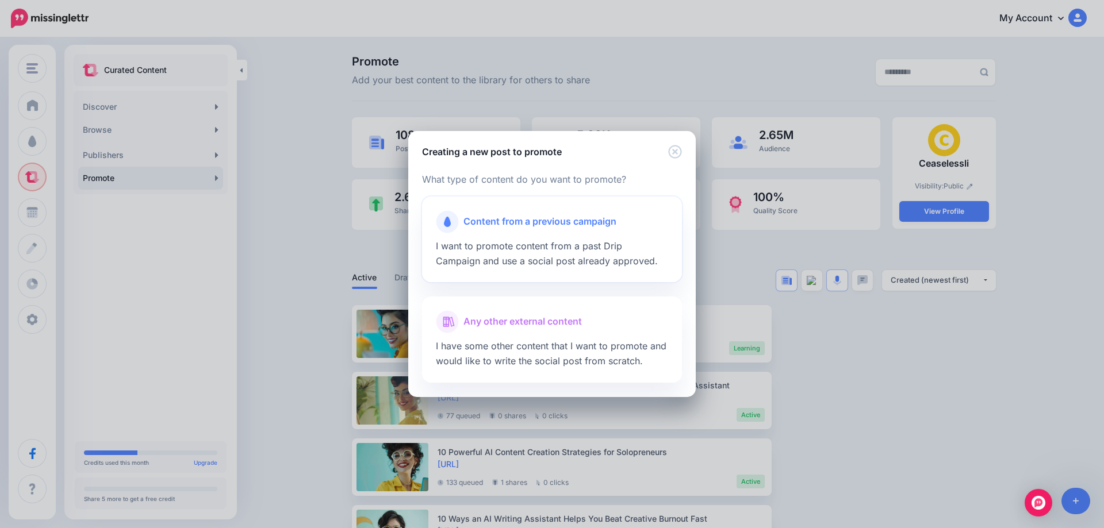
click at [519, 234] on div at bounding box center [552, 236] width 232 height 6
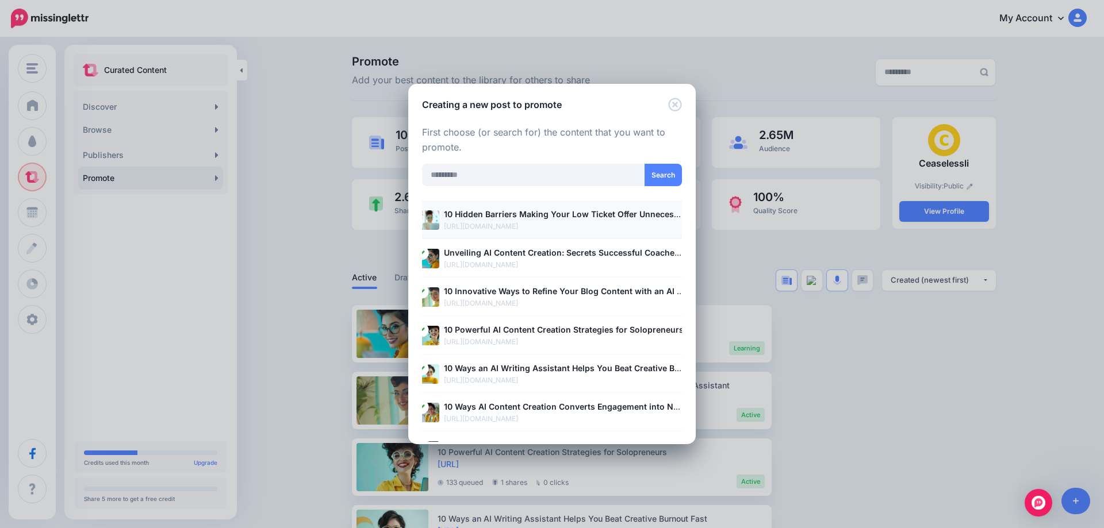
click at [494, 227] on p "https://ceaselessli.com/blog/10-hidden-barriers-making-your-low-ticket-offer-un…" at bounding box center [564, 226] width 240 height 11
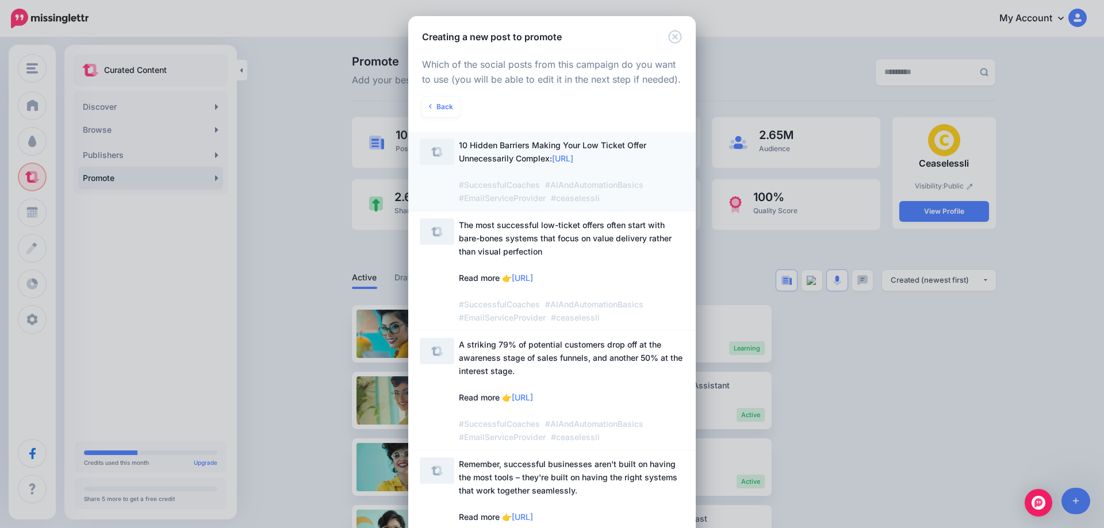
click at [471, 159] on span "10 Hidden Barriers Making Your Low Ticket Offer Unnecessarily Complex: https://…" at bounding box center [571, 172] width 225 height 66
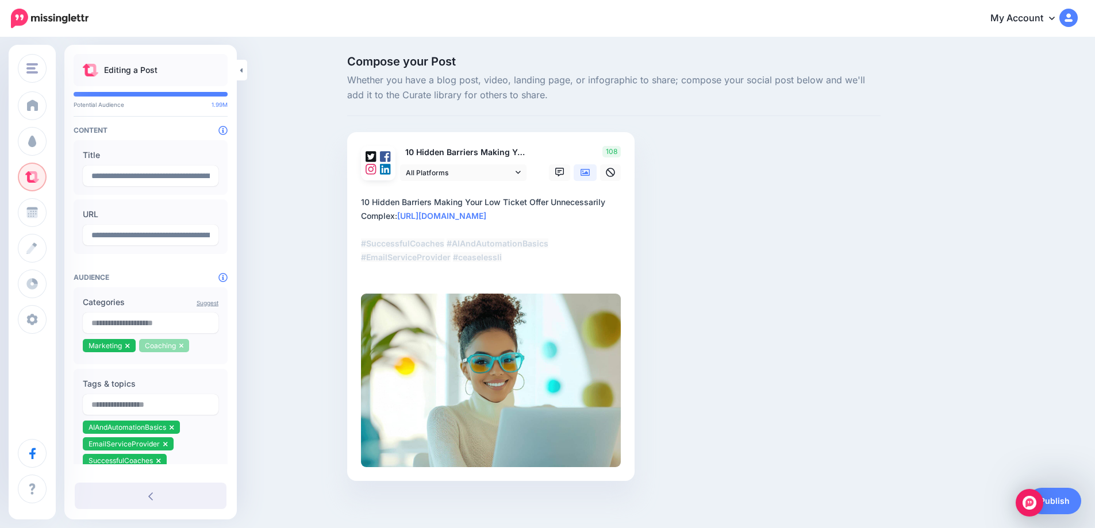
click at [183, 347] on icon at bounding box center [181, 346] width 5 height 7
click at [158, 325] on input "text" at bounding box center [151, 323] width 136 height 21
type input "*******"
click at [190, 353] on span "906K" at bounding box center [194, 349] width 28 height 11
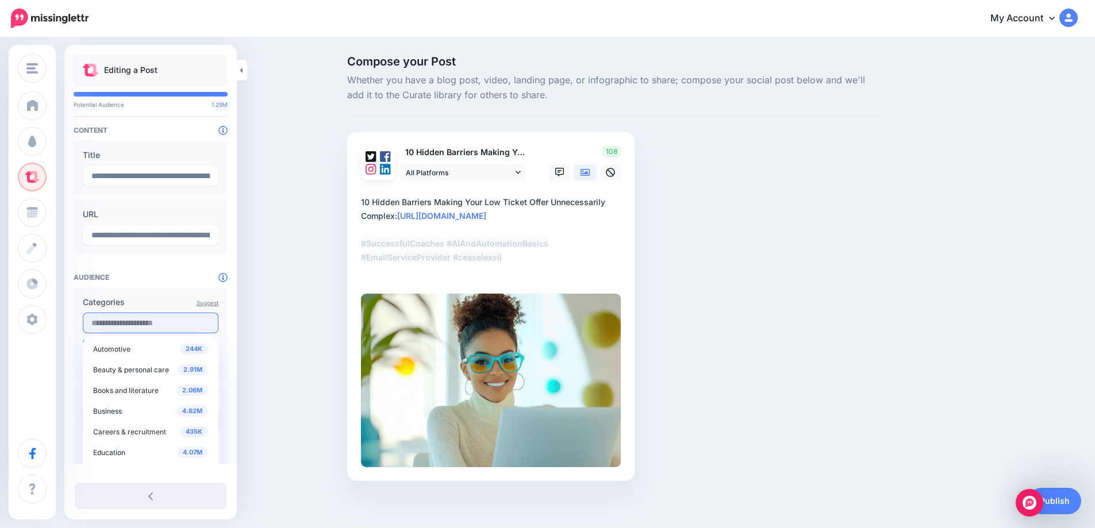
click at [174, 328] on input "text" at bounding box center [151, 323] width 136 height 21
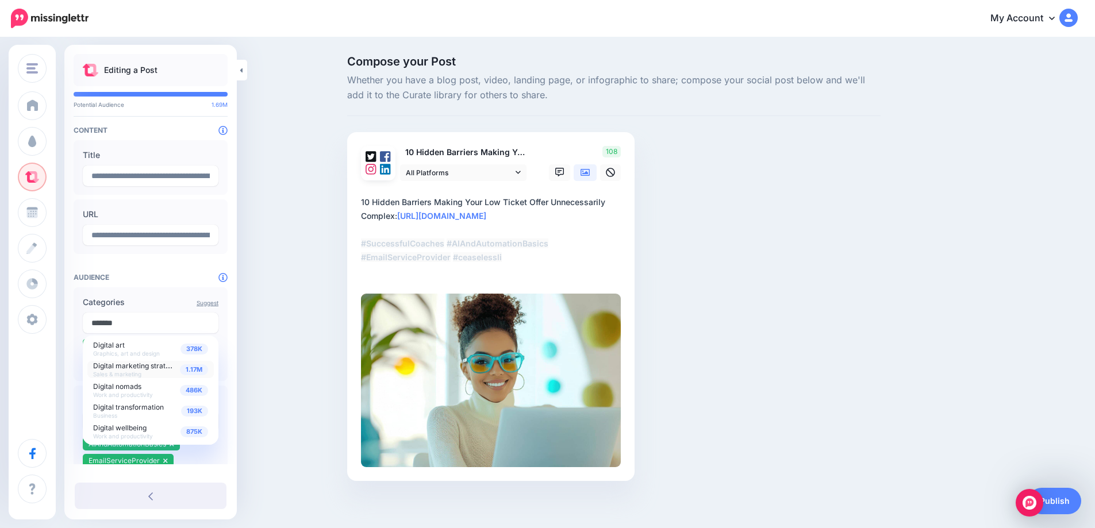
type input "*******"
click at [195, 373] on span "1.17M" at bounding box center [194, 369] width 28 height 11
click at [277, 363] on div "Compose your Post Whether you have a blog post, video, landing page, or infogra…" at bounding box center [547, 286] width 1095 height 494
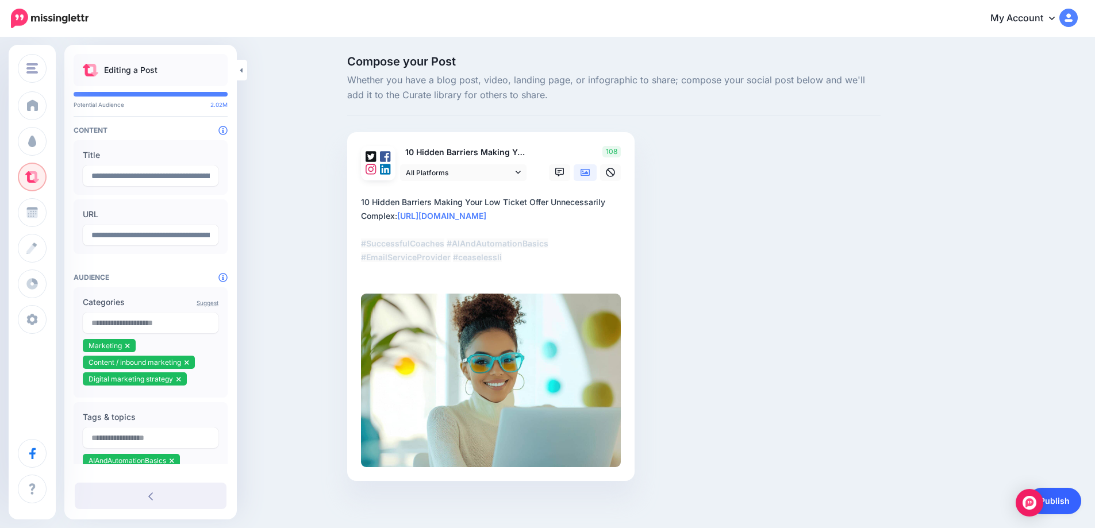
click at [1061, 500] on link "Publish" at bounding box center [1055, 501] width 53 height 26
